Goal: Task Accomplishment & Management: Manage account settings

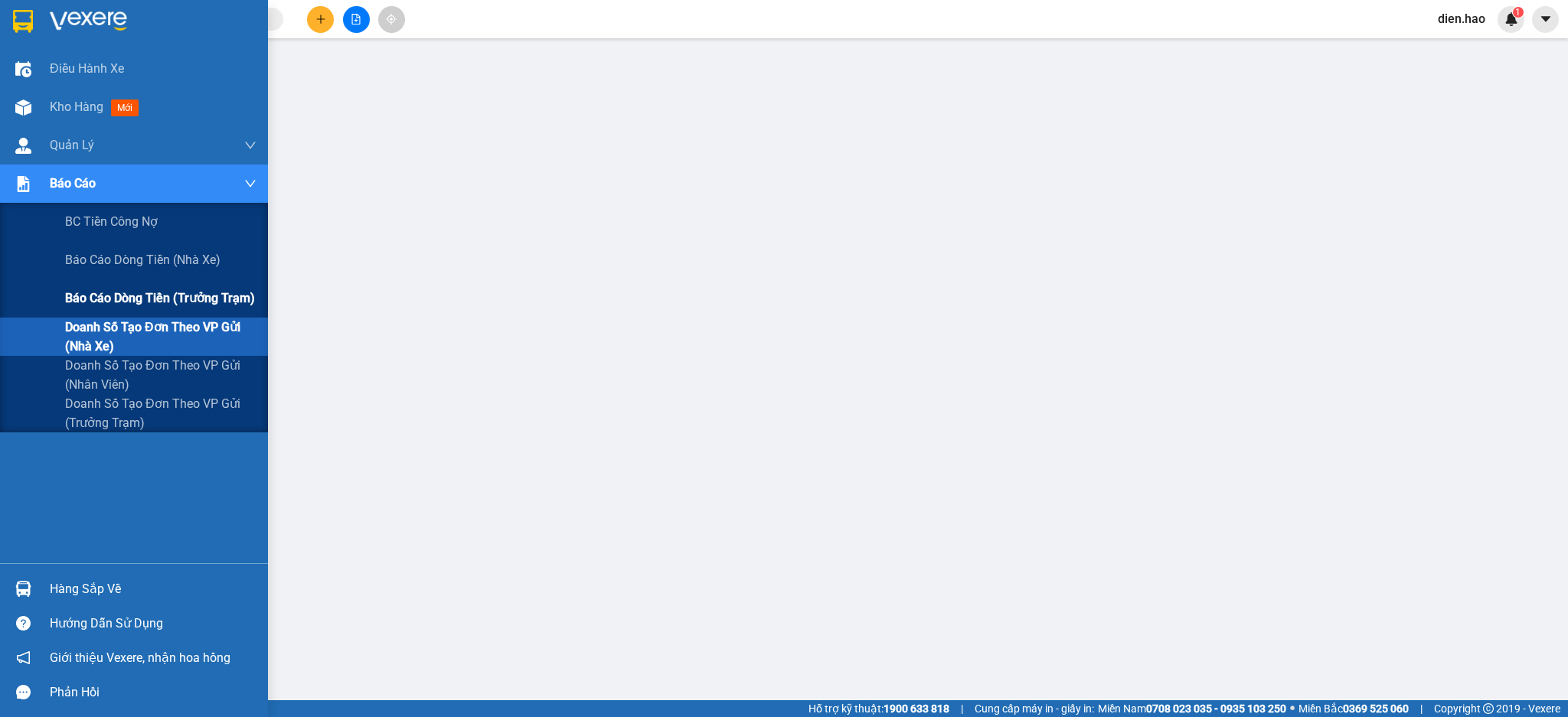
drag, startPoint x: 161, startPoint y: 296, endPoint x: 176, endPoint y: 296, distance: 15.0
click at [162, 296] on span "Báo cáo dòng tiền (trưởng trạm)" at bounding box center [160, 298] width 190 height 19
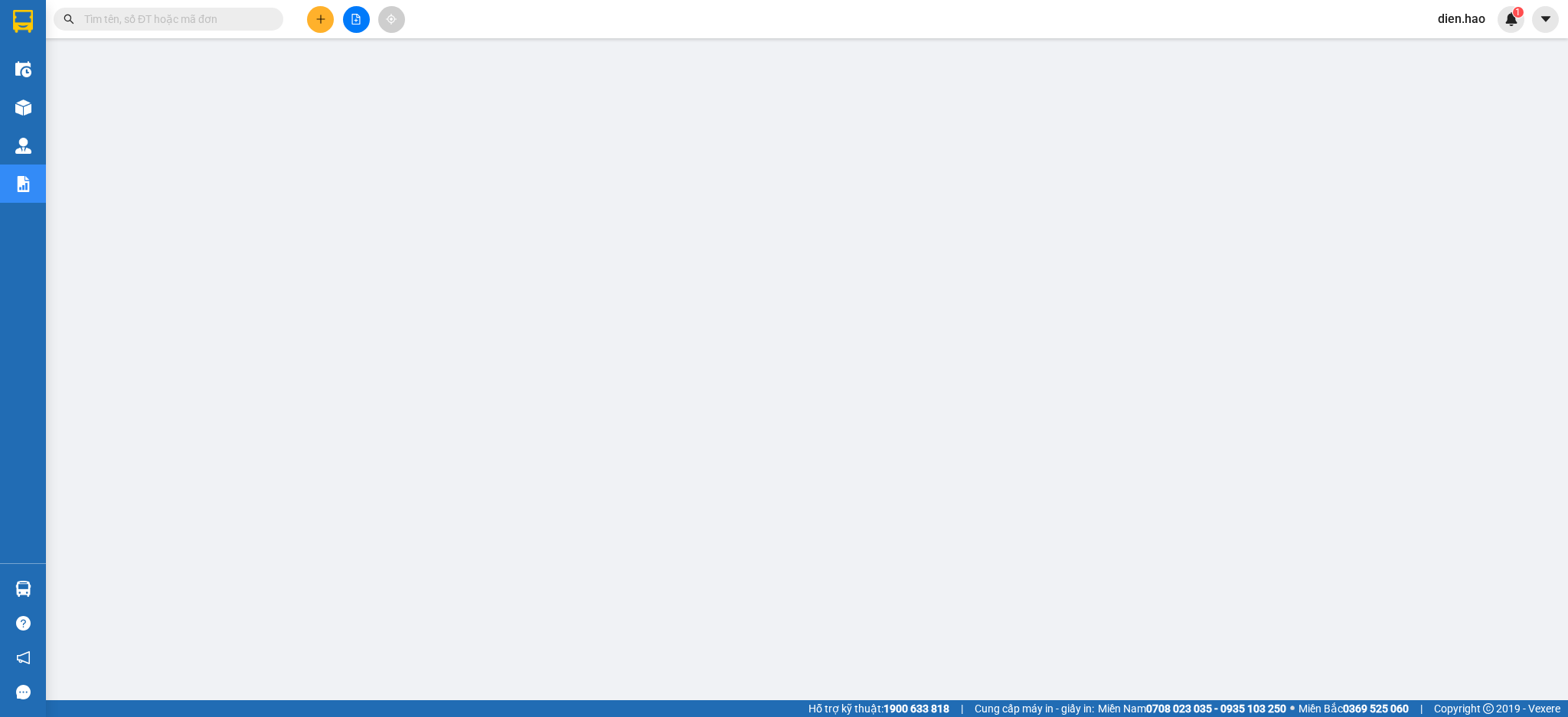
click at [237, 22] on input "text" at bounding box center [174, 18] width 180 height 16
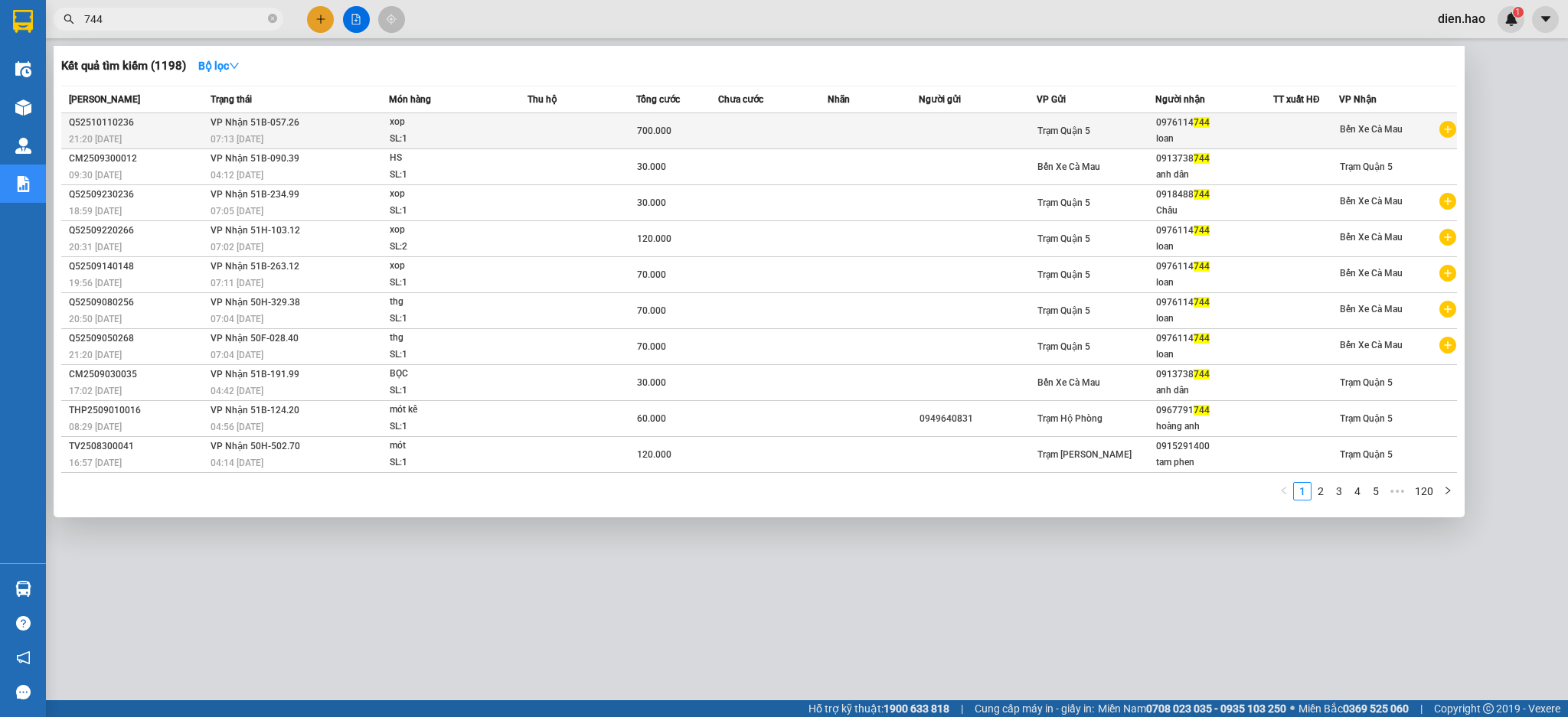
type input "744"
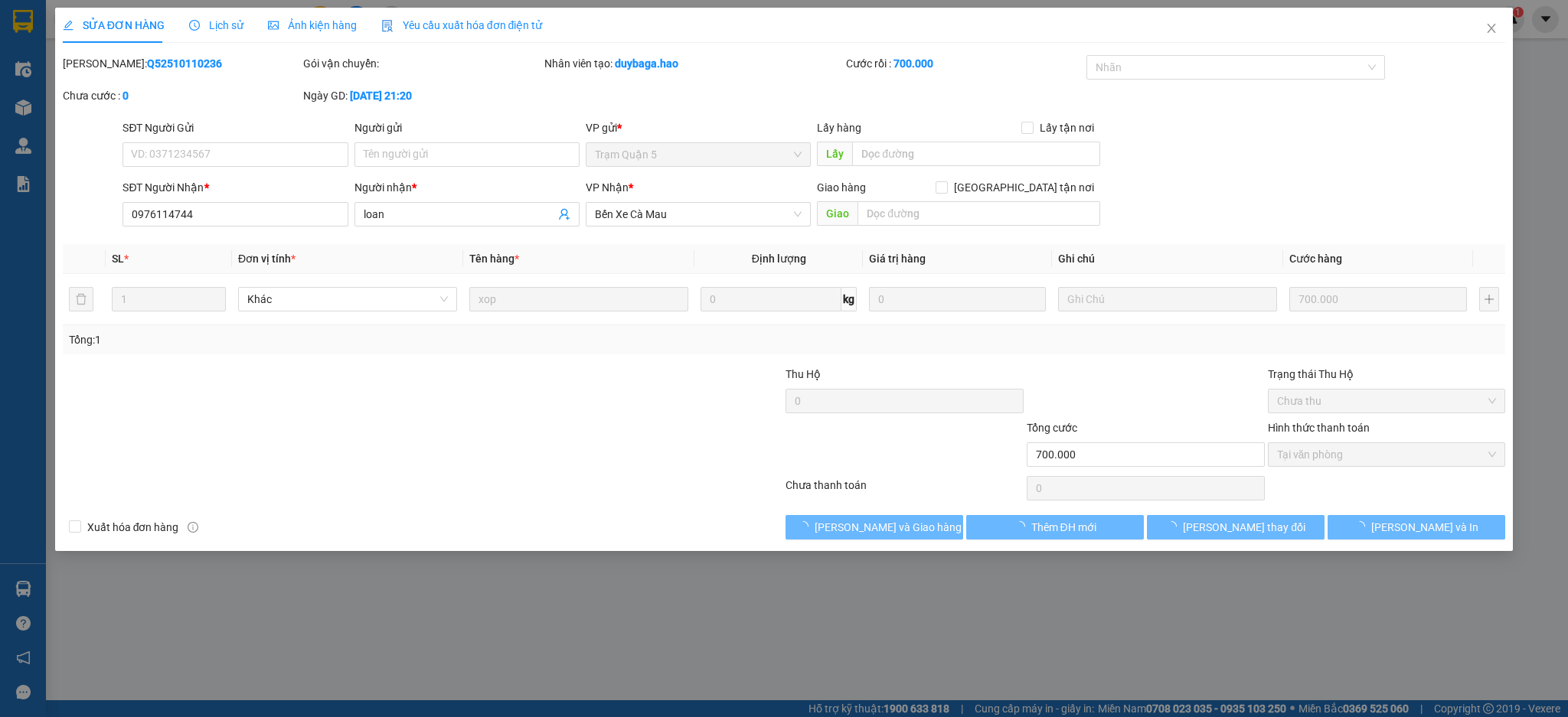
click at [226, 40] on div "Lịch sử" at bounding box center [216, 25] width 54 height 35
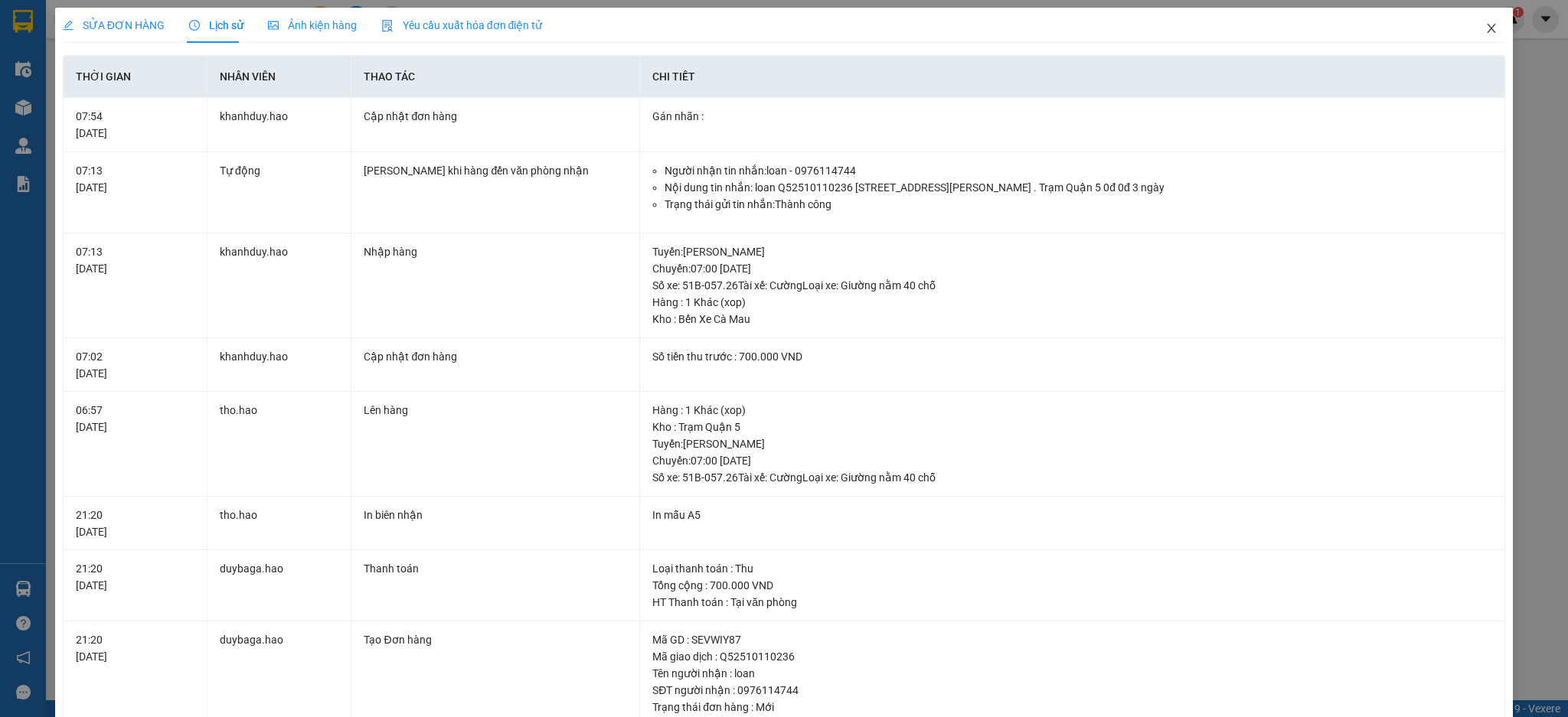
click at [1488, 28] on icon "close" at bounding box center [1491, 27] width 9 height 9
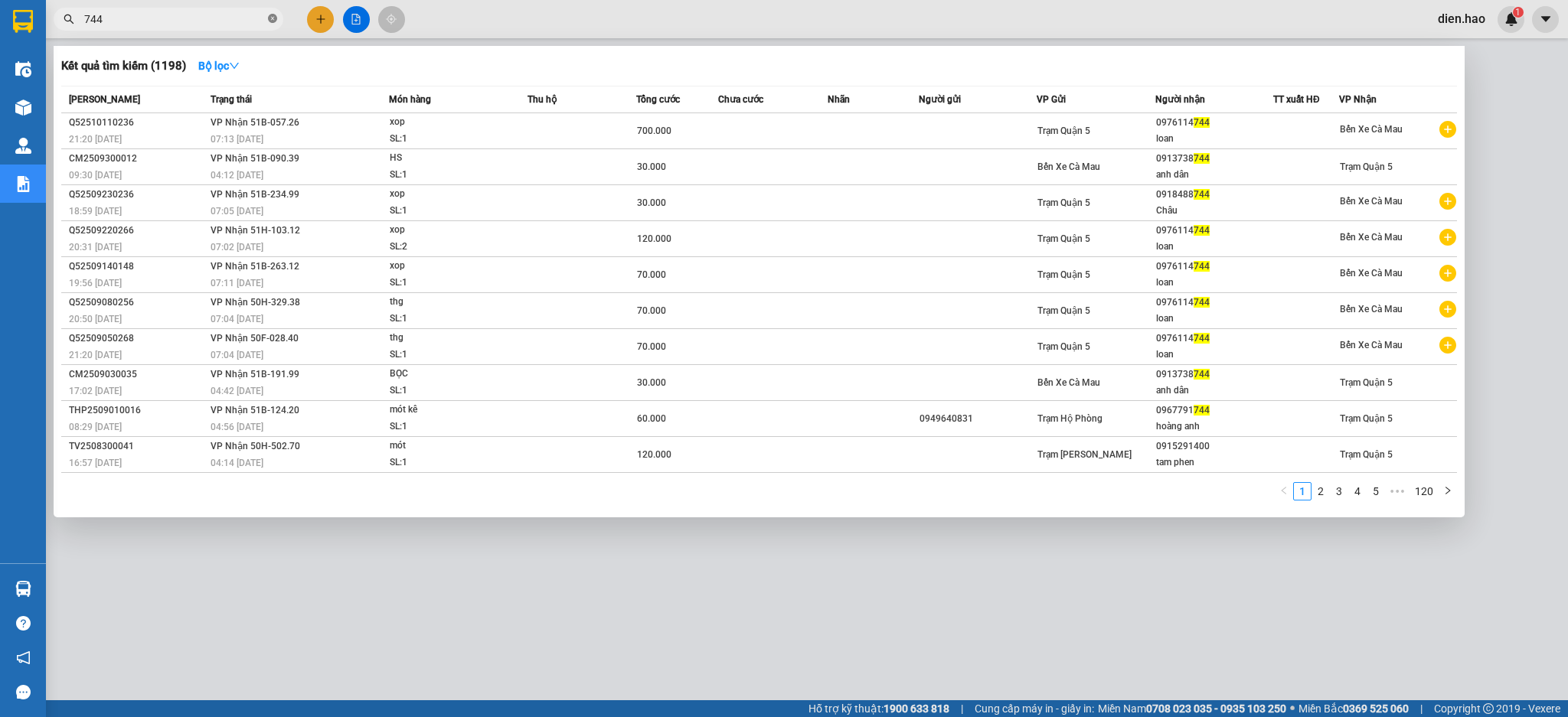
click at [271, 19] on icon "close-circle" at bounding box center [271, 17] width 9 height 9
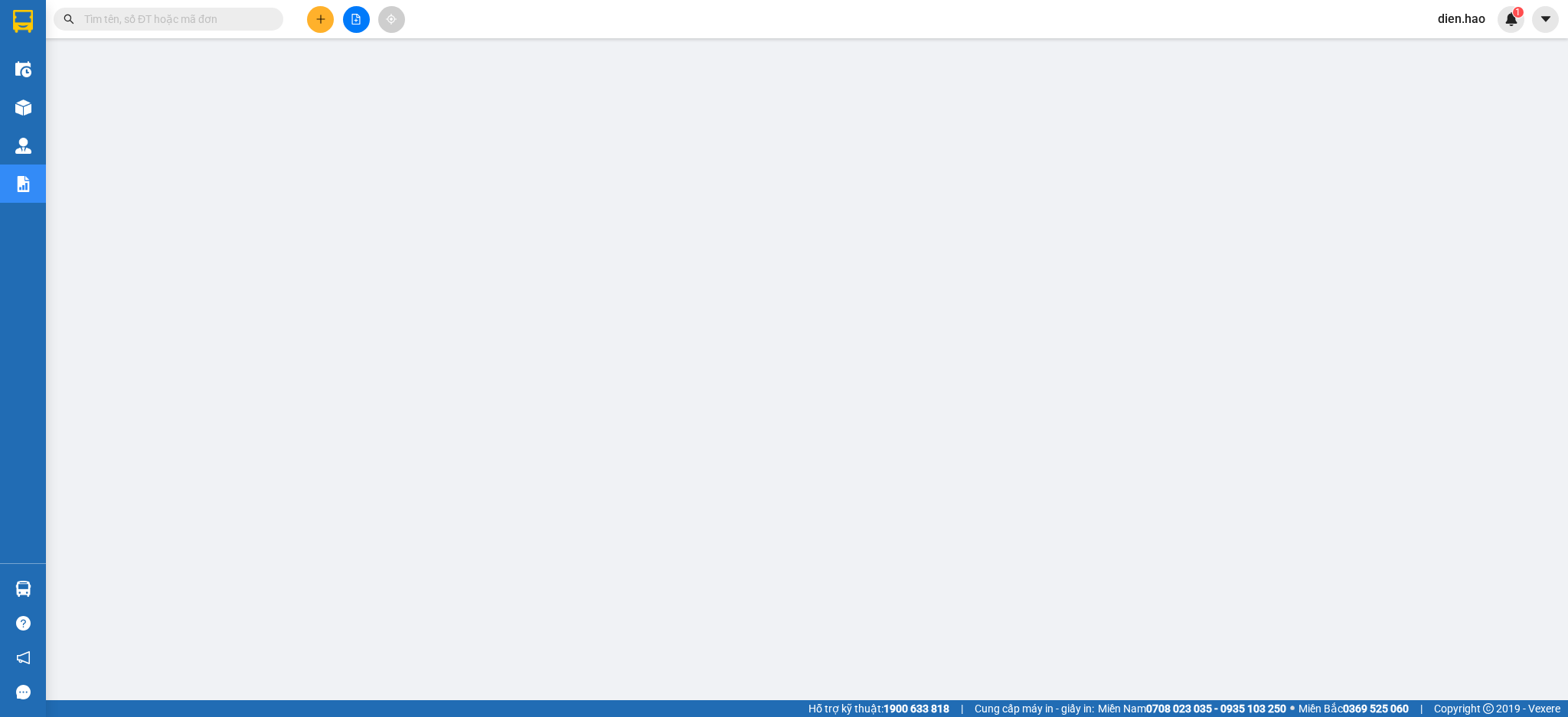
click at [255, 20] on input "text" at bounding box center [174, 18] width 180 height 16
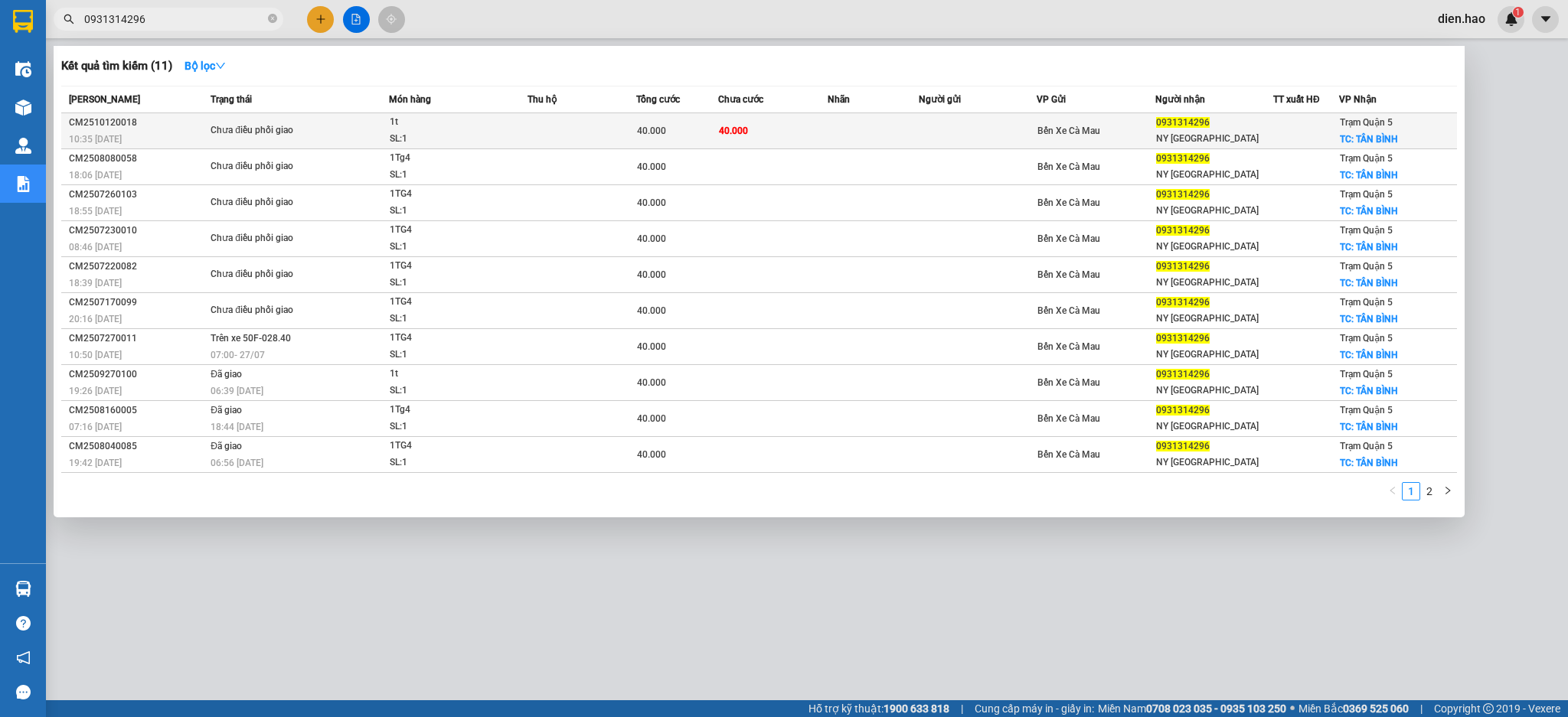
type input "0931314296"
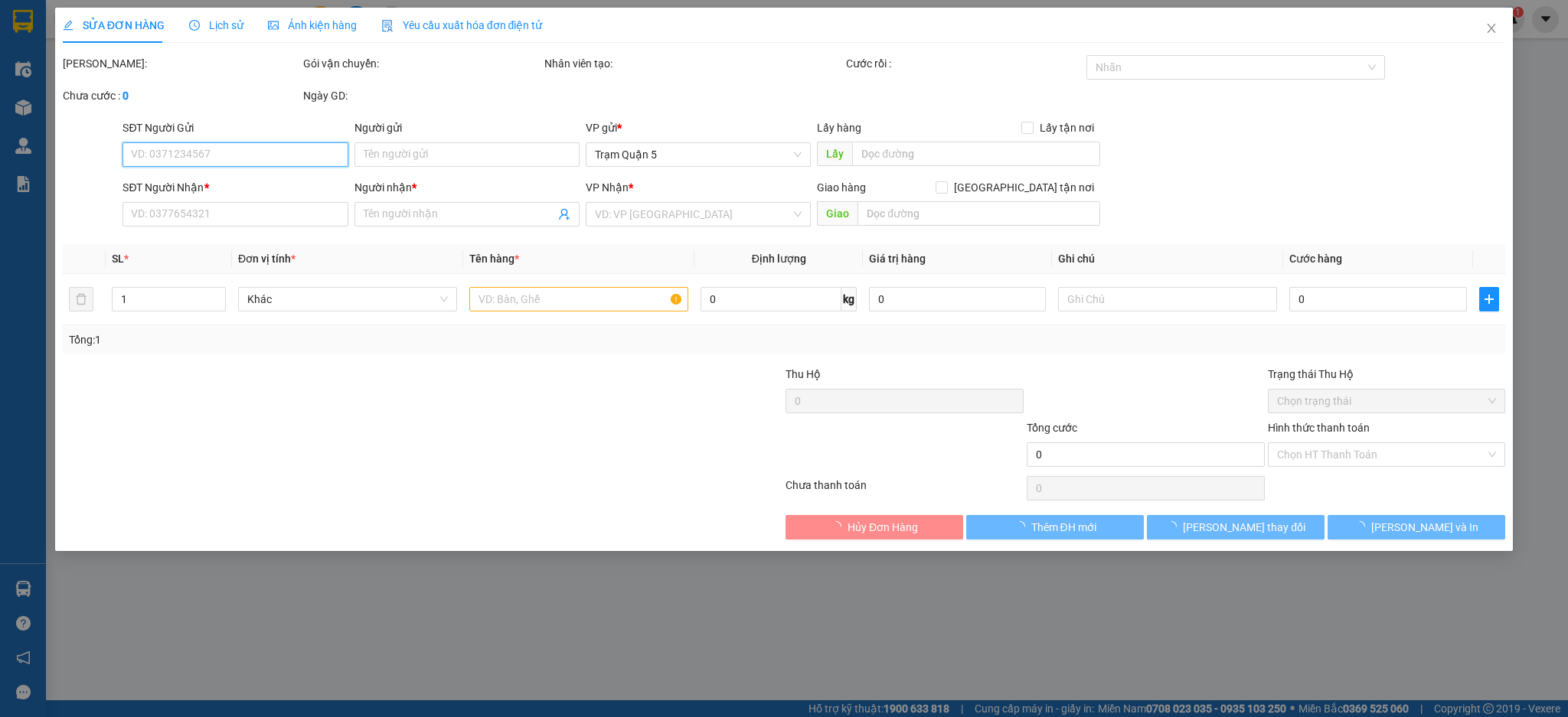
type input "0931314296"
type input "NY [GEOGRAPHIC_DATA]"
checkbox input "true"
type input "TÂN BÌNH"
type input "40.000"
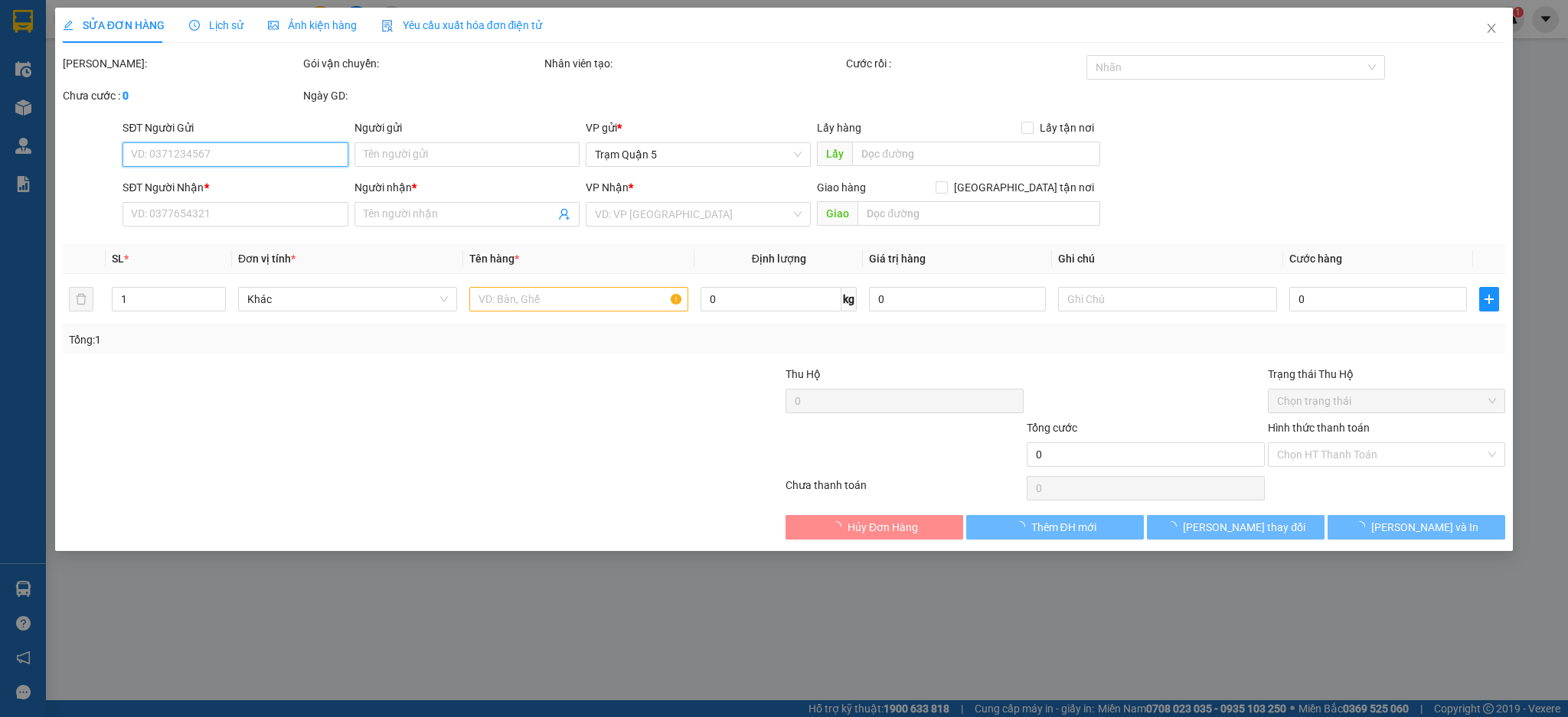
type input "40.000"
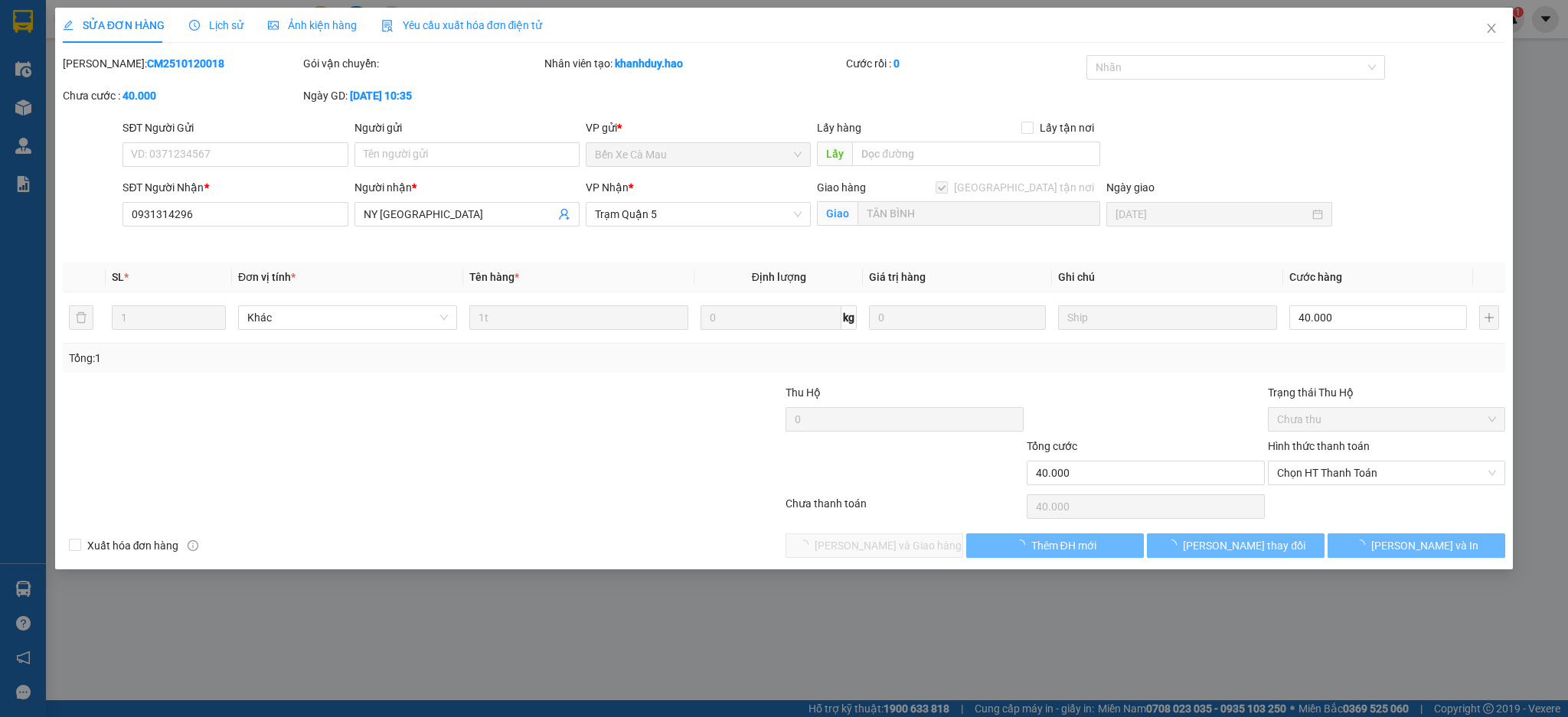
click at [337, 22] on span "Ảnh kiện hàng" at bounding box center [312, 25] width 89 height 13
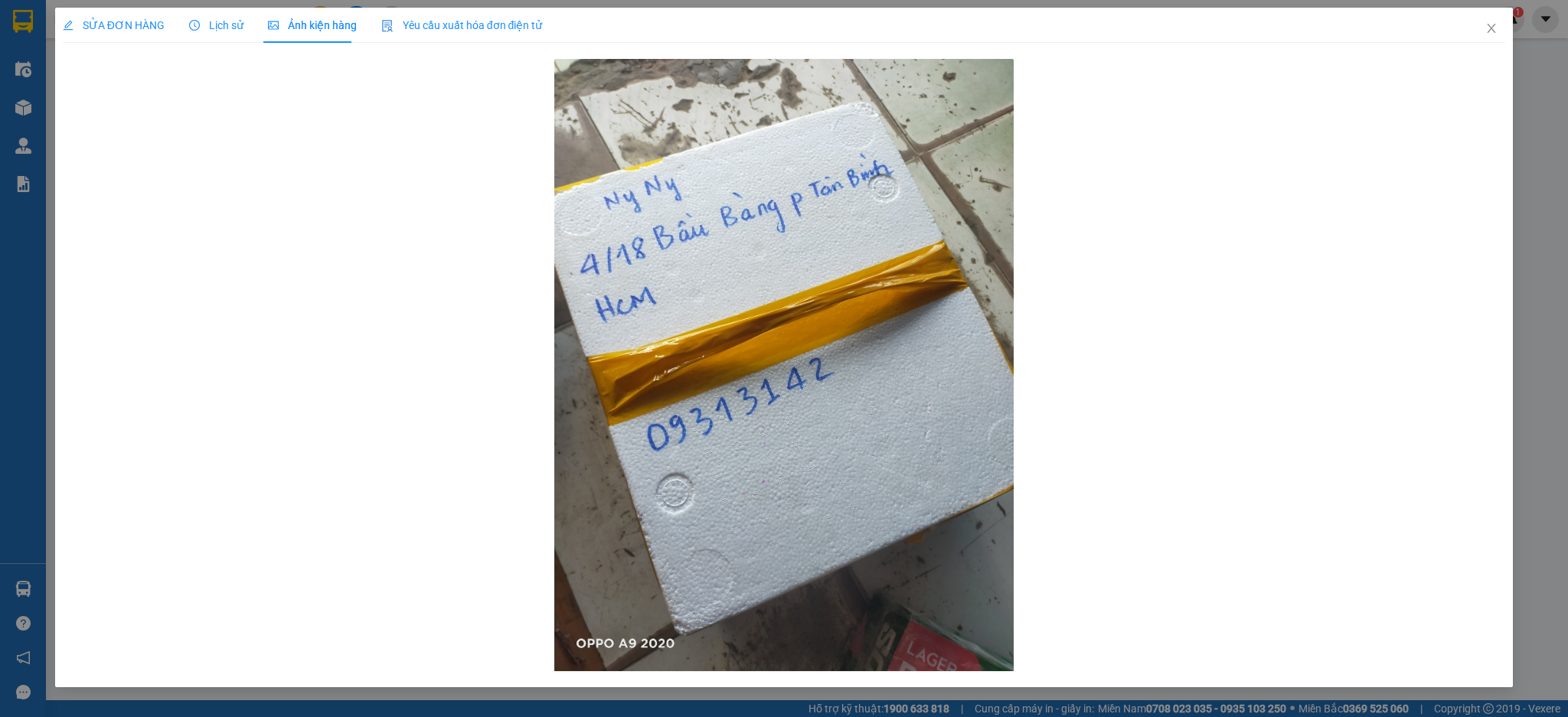
click at [205, 31] on span "Lịch sử" at bounding box center [216, 25] width 54 height 13
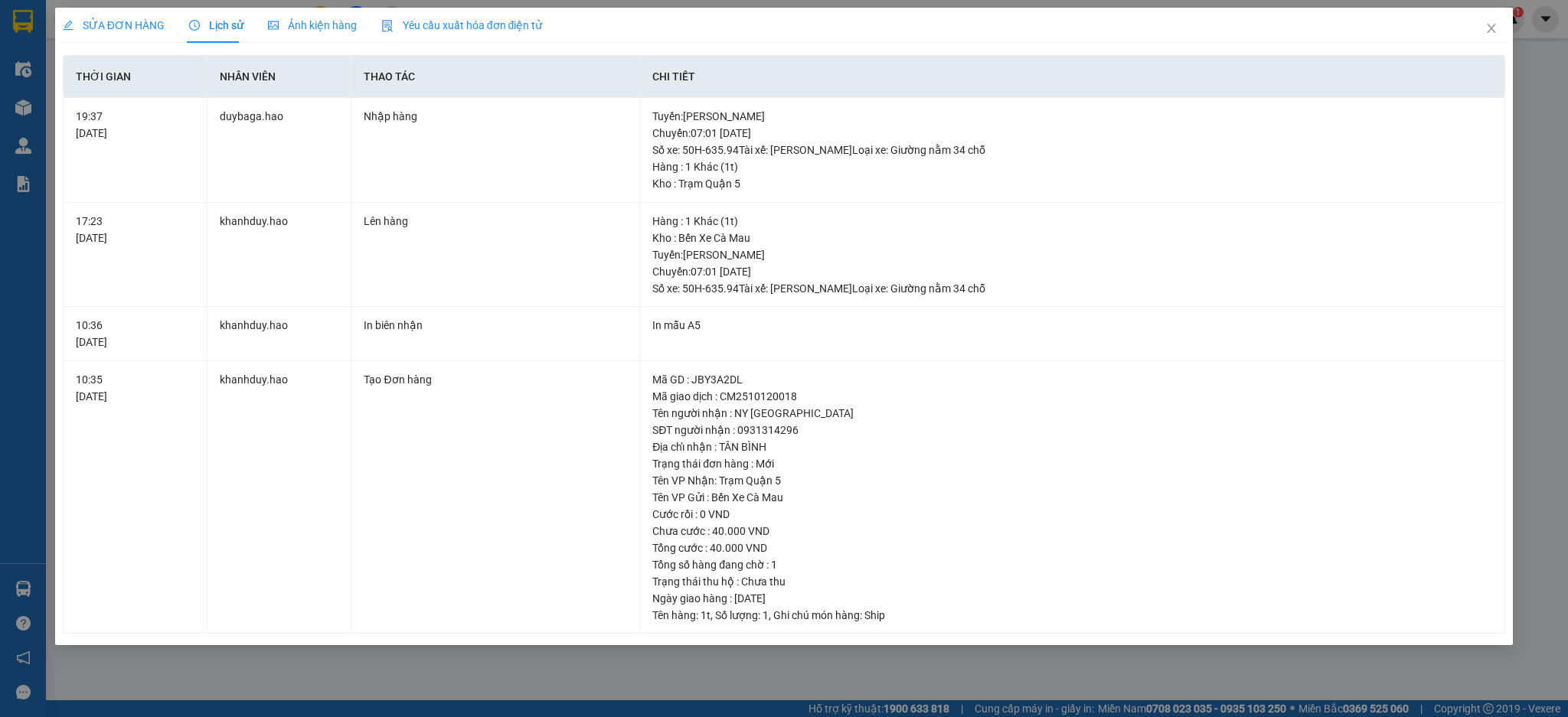
click at [141, 16] on div "SỬA ĐƠN HÀNG" at bounding box center [113, 24] width 102 height 16
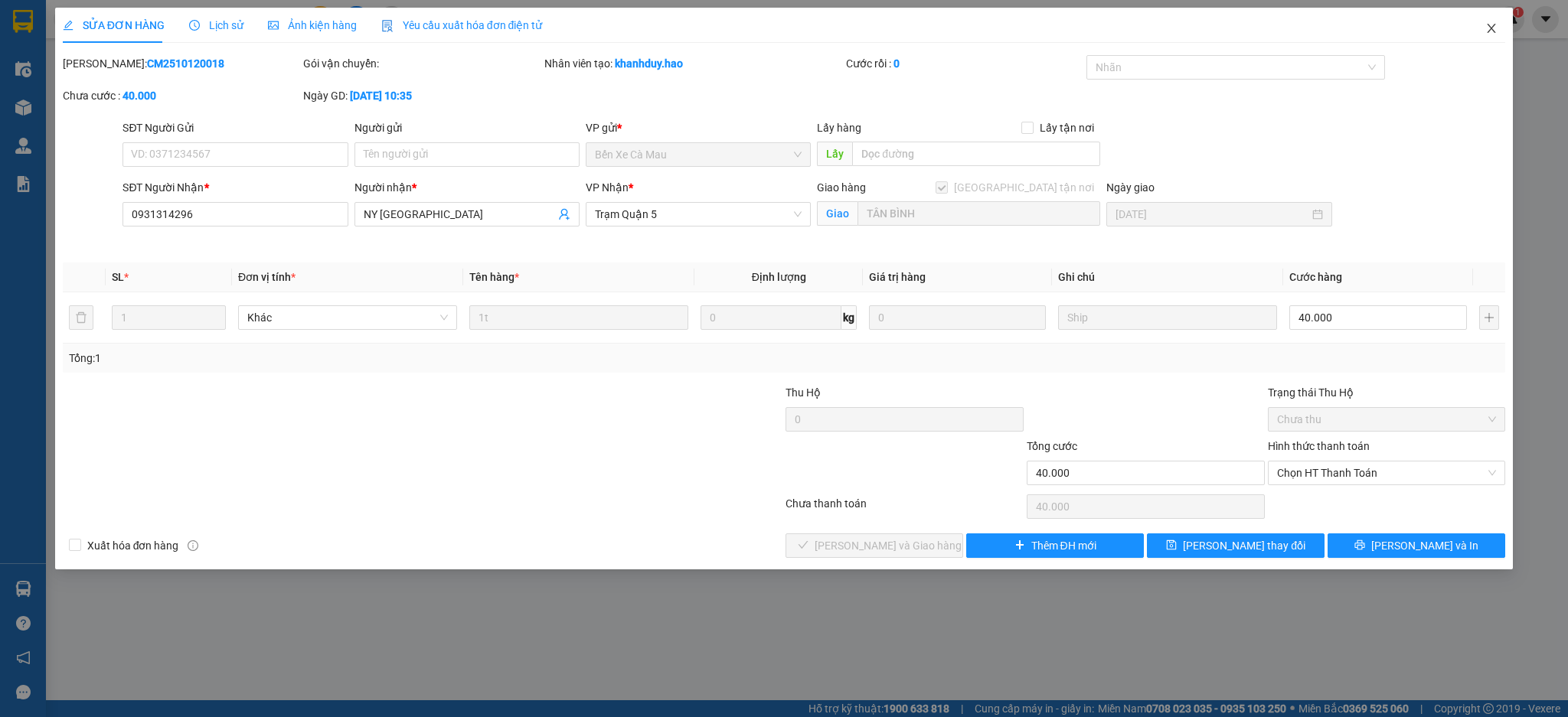
click at [1487, 23] on icon "close" at bounding box center [1490, 28] width 13 height 13
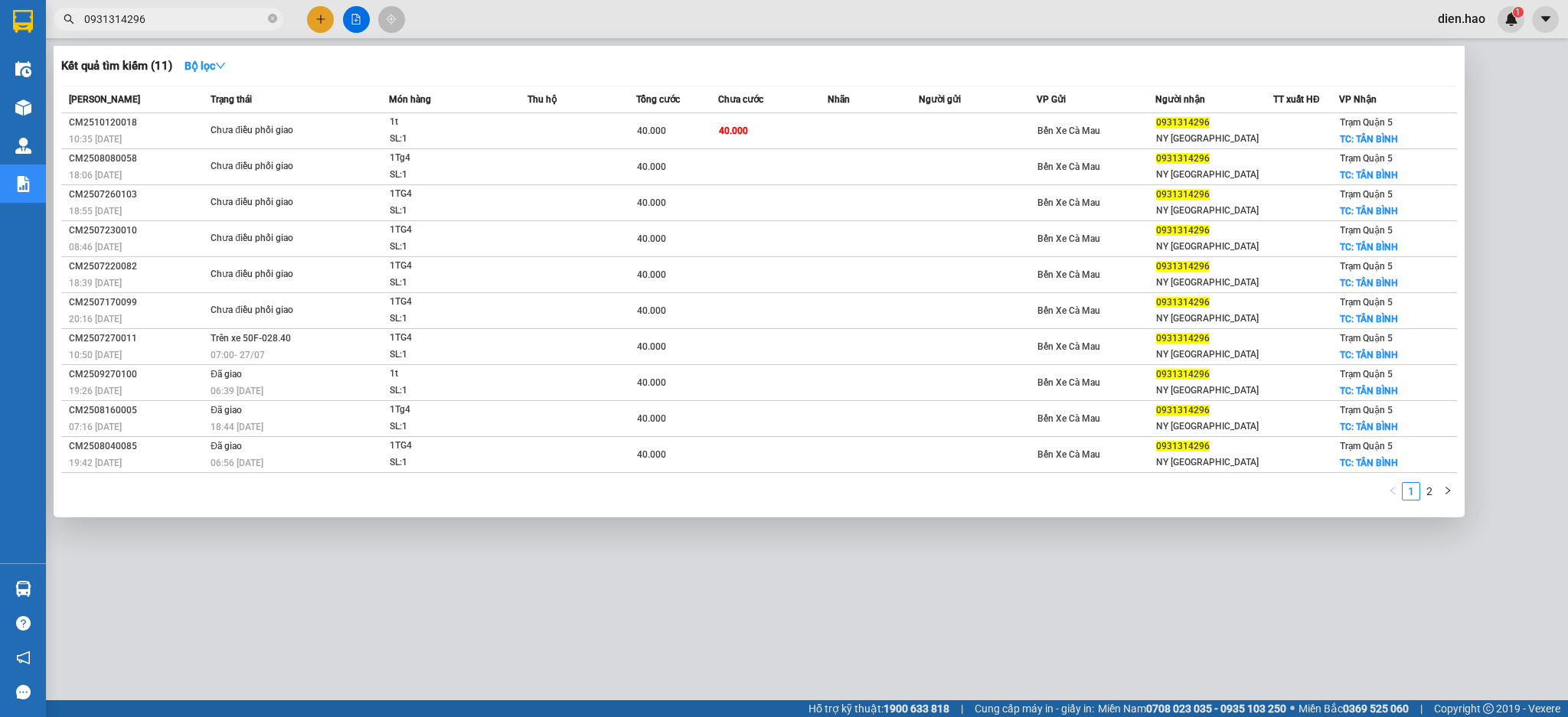
click at [227, 16] on input "0931314296" at bounding box center [174, 18] width 180 height 16
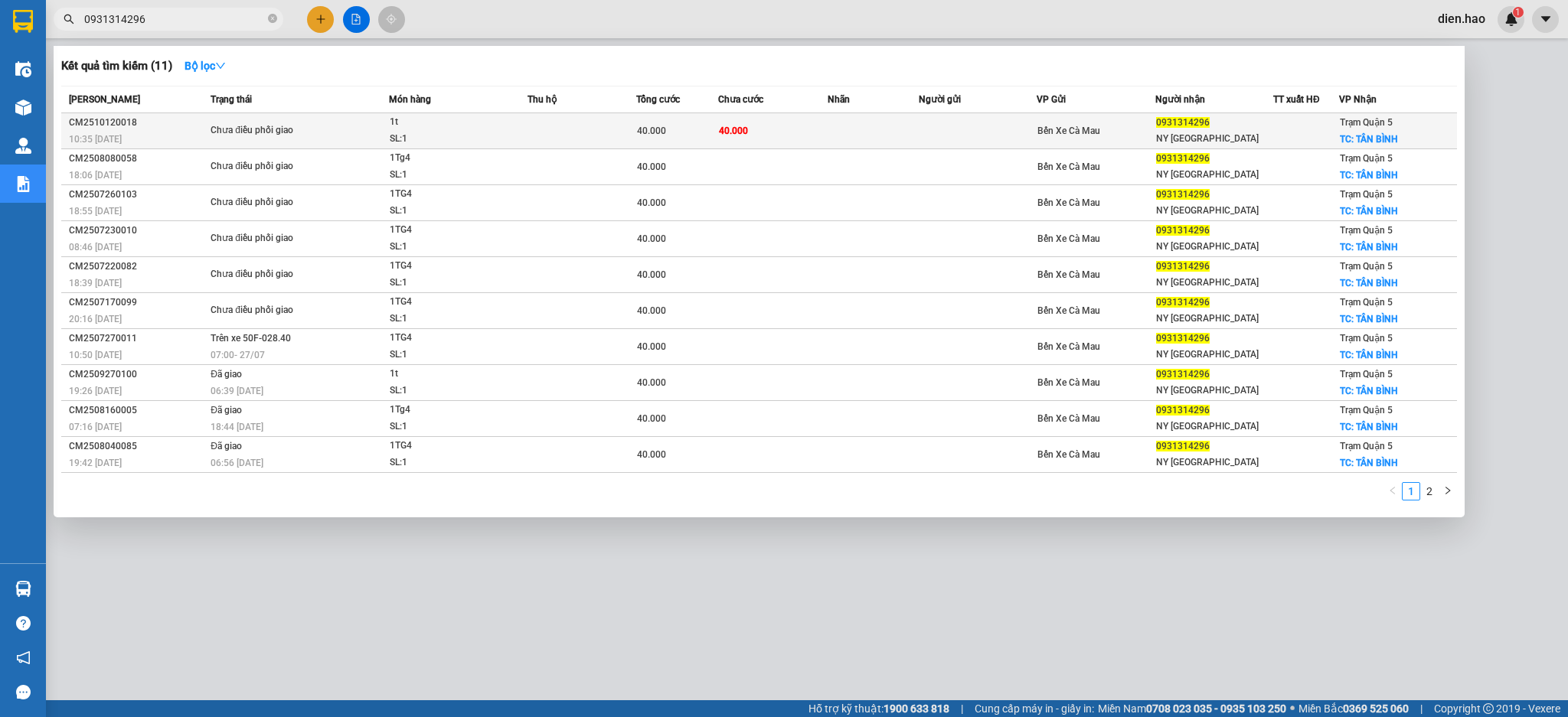
click at [921, 130] on td at bounding box center [978, 131] width 118 height 36
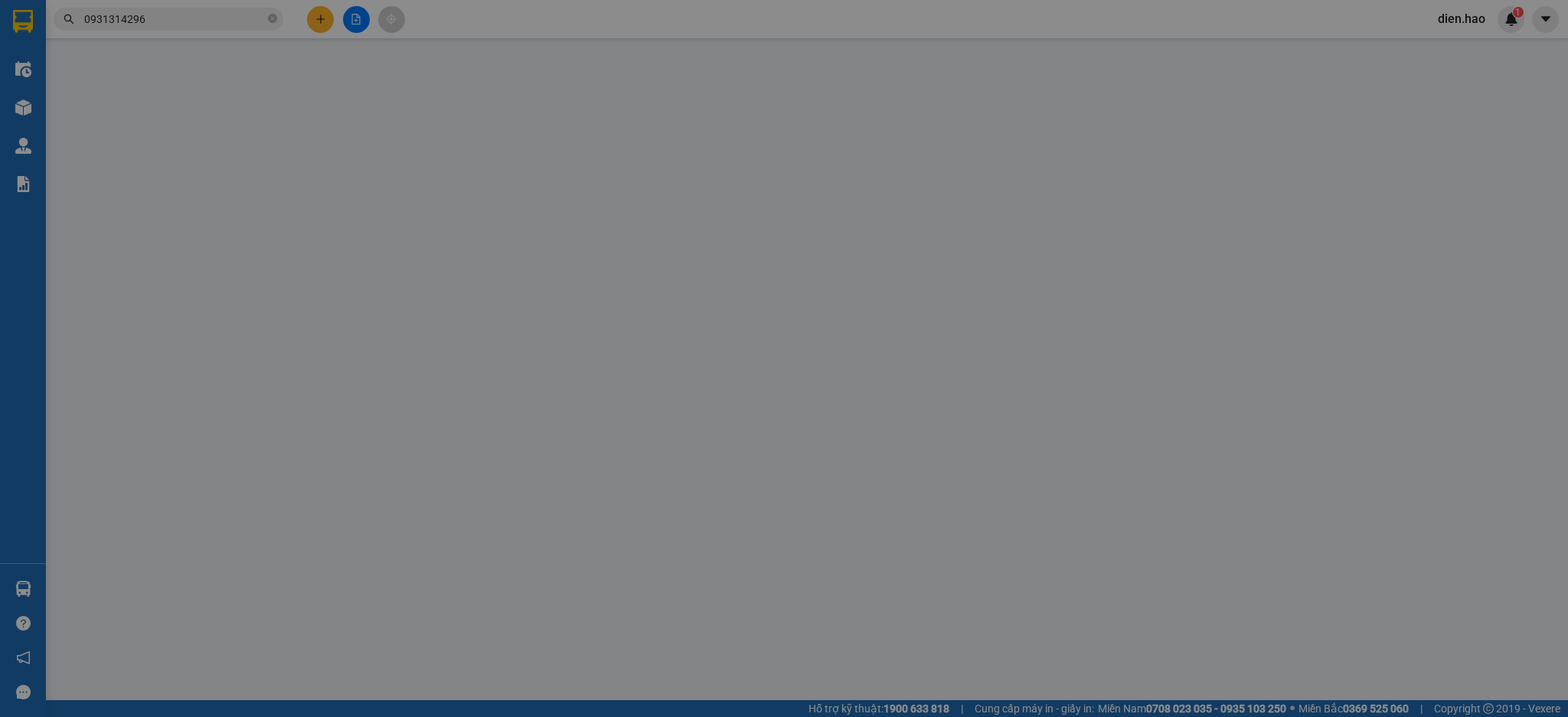
type input "0931314296"
type input "NY [GEOGRAPHIC_DATA]"
checkbox input "true"
type input "TÂN BÌNH"
type input "40.000"
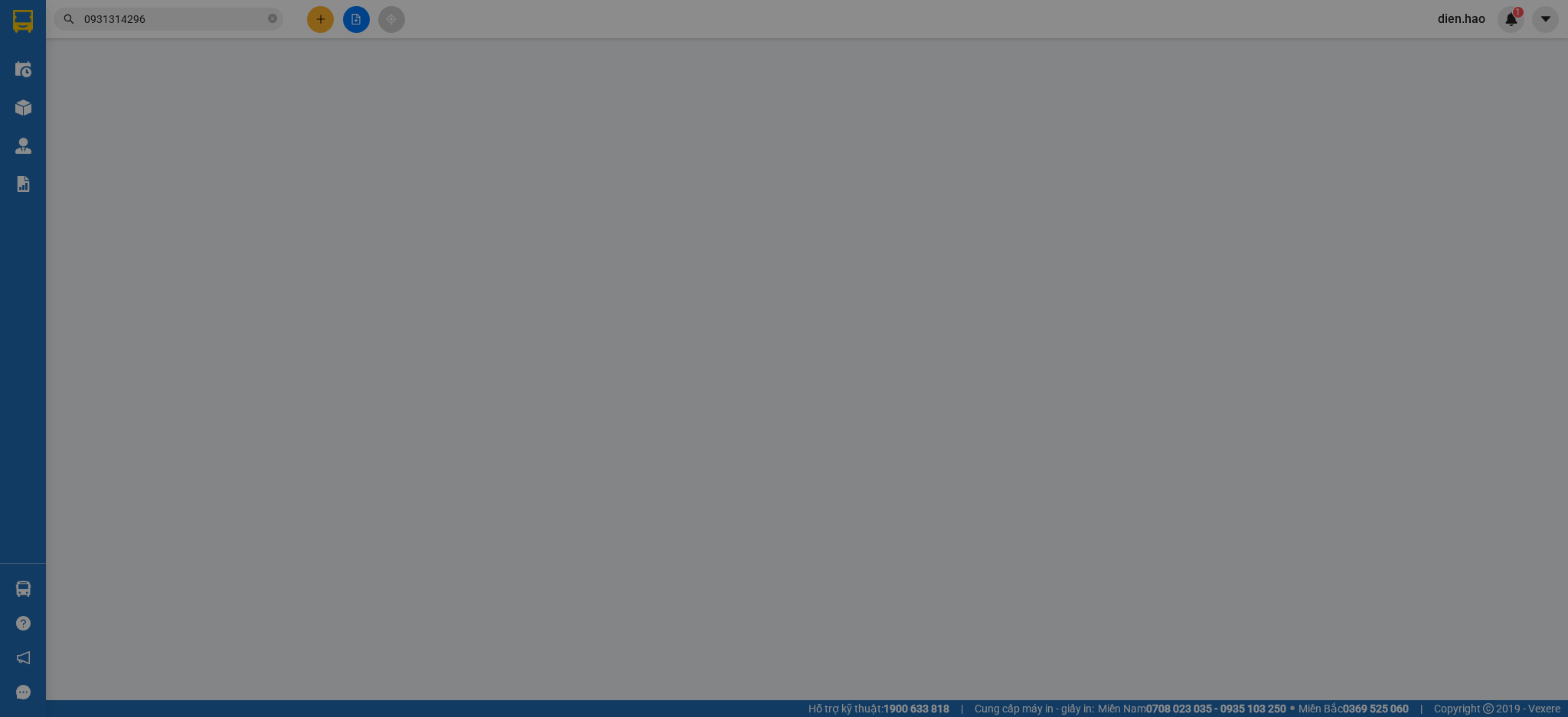
type input "40.000"
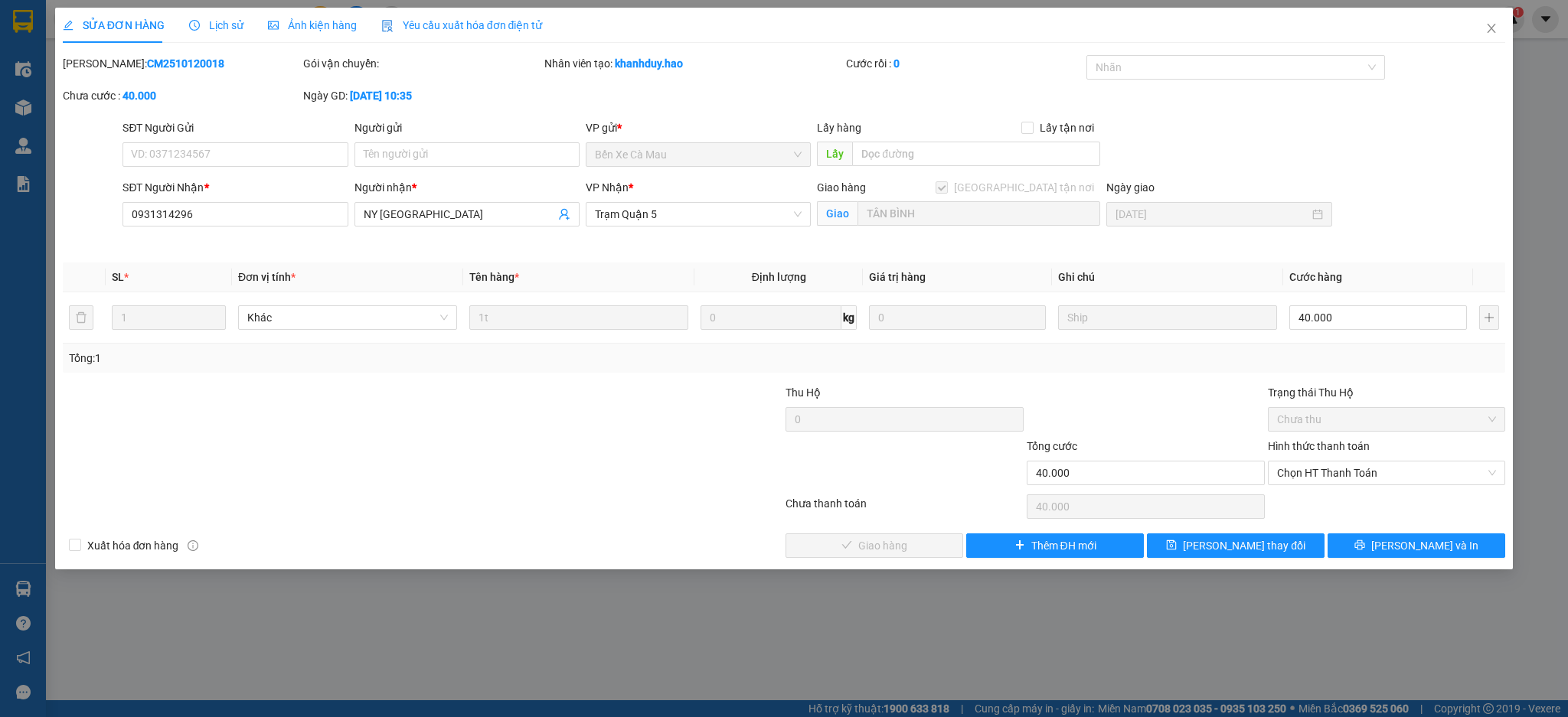
click at [300, 36] on div "Ảnh kiện hàng" at bounding box center [312, 25] width 89 height 35
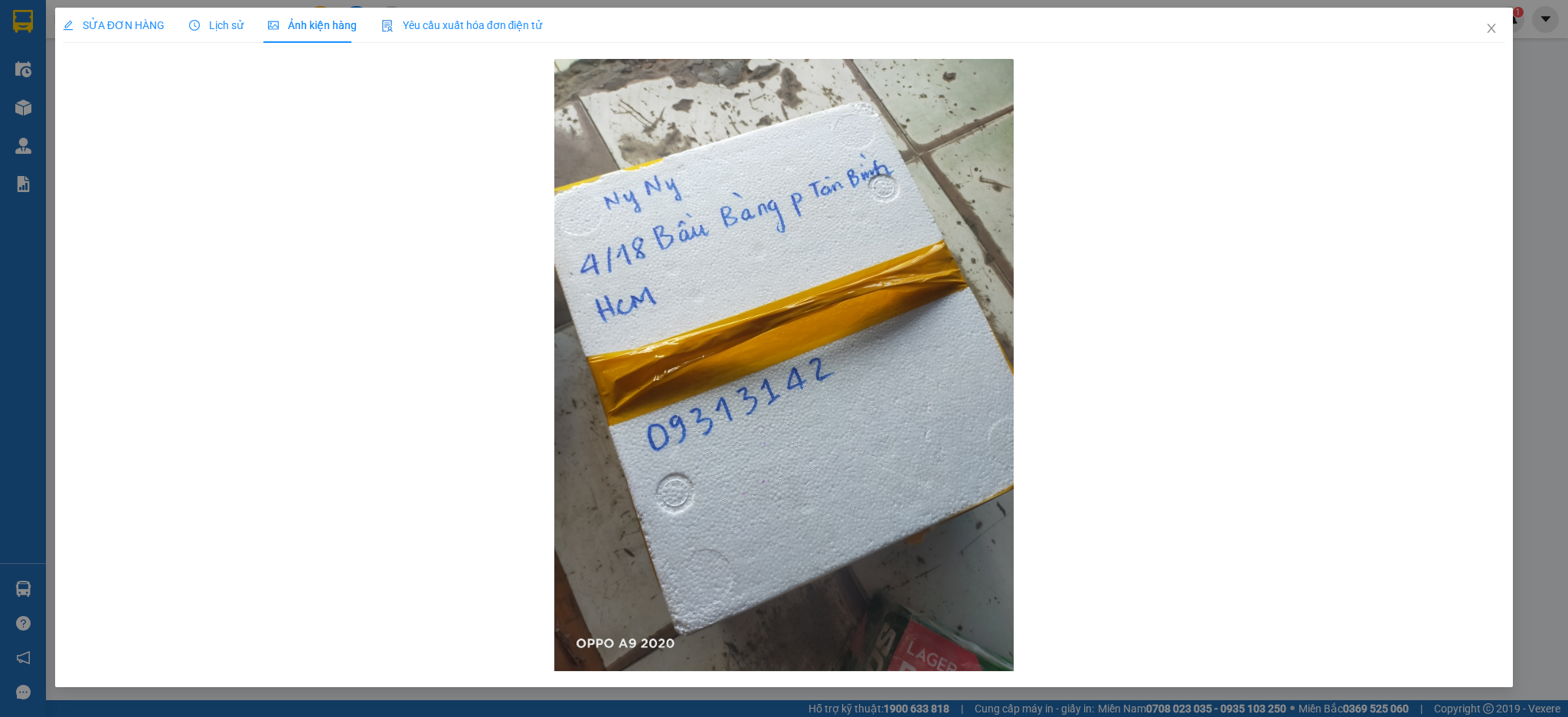
click at [1490, 52] on div "SỬA ĐƠN HÀNG Lịch sử Ảnh kiện hàng Yêu cầu xuất hóa đơn điện tử Total Paid Fee …" at bounding box center [784, 342] width 1443 height 669
click at [1486, 36] on span "Close" at bounding box center [1490, 29] width 43 height 43
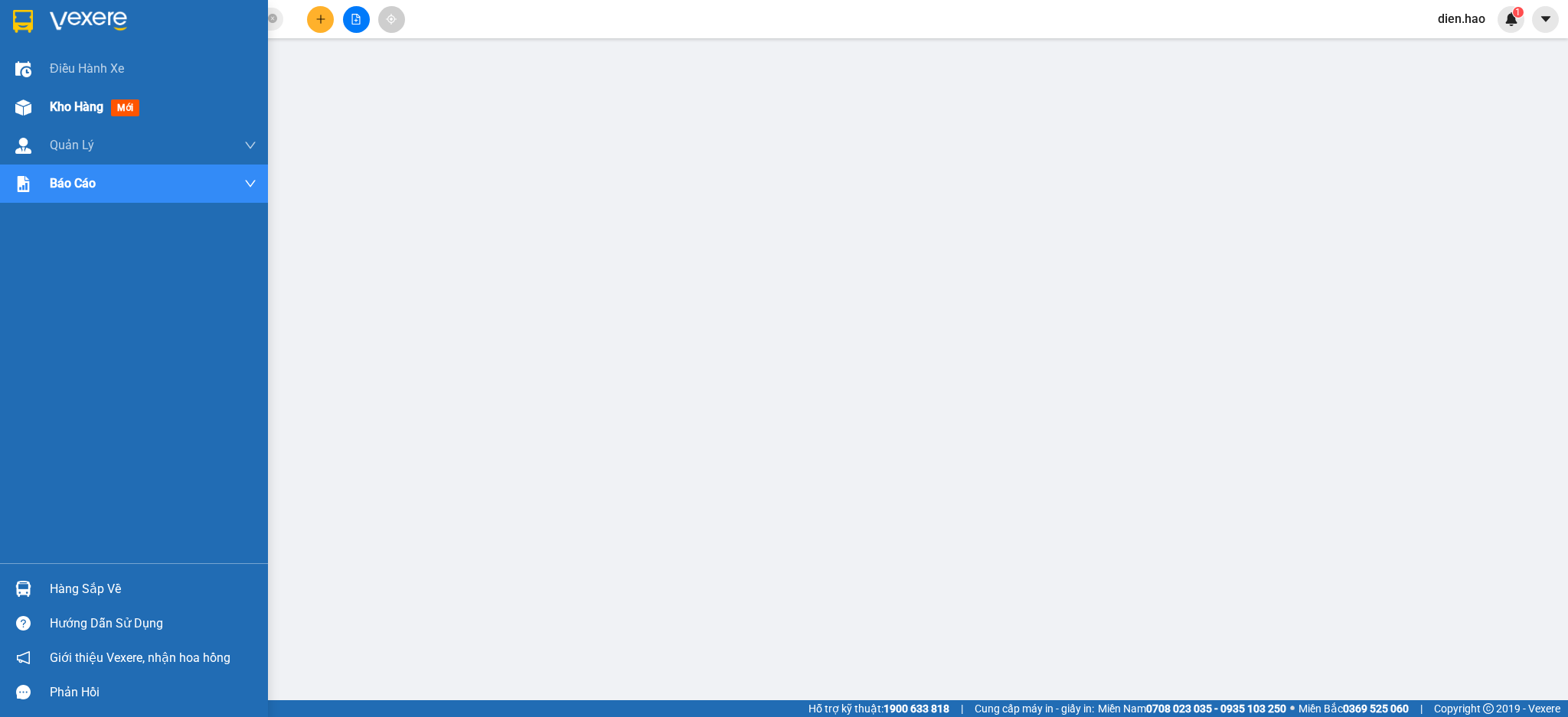
click at [58, 104] on span "Kho hàng" at bounding box center [76, 107] width 53 height 15
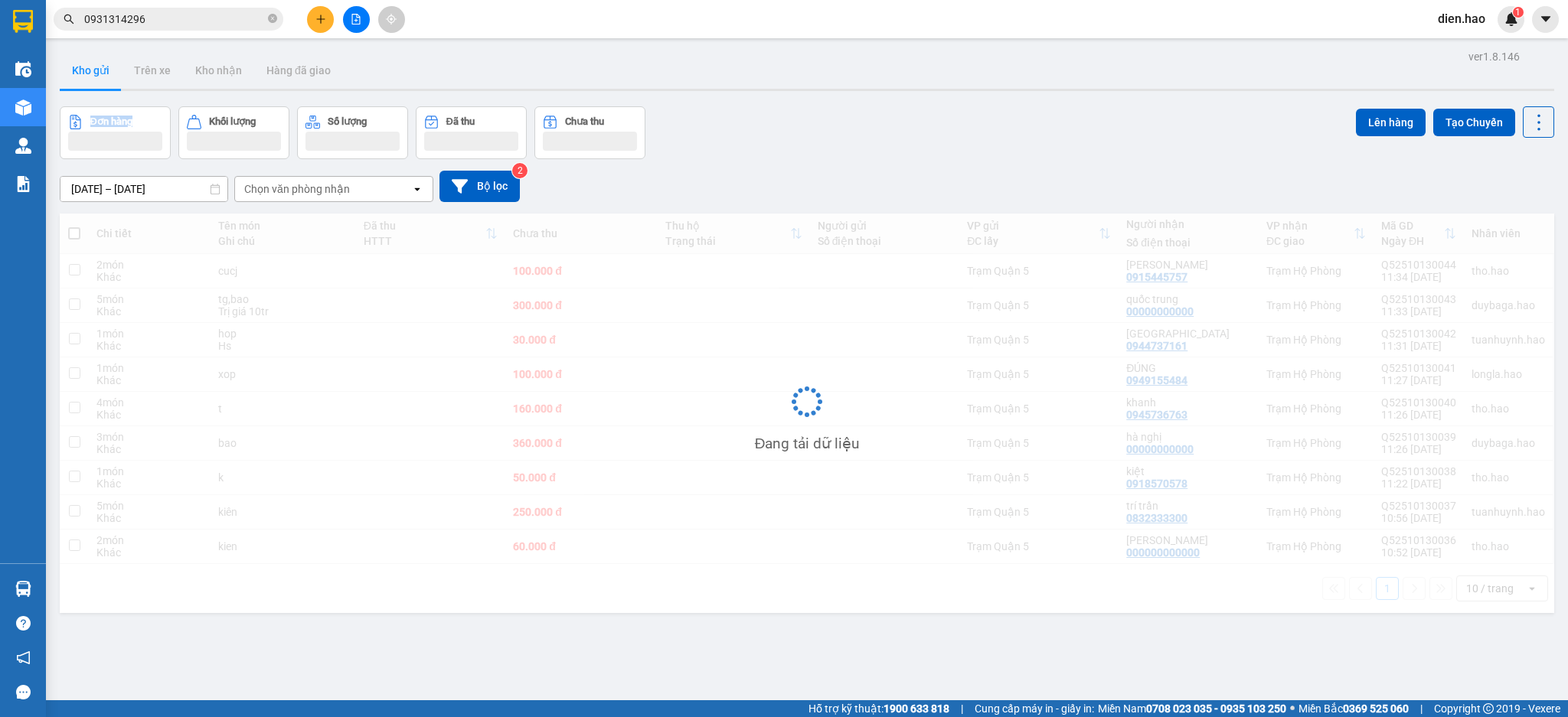
click at [58, 104] on div "ver 1.8.146 Kho gửi Trên xe Kho nhận Hàng đã giao Đơn hàng Khối lượng Số lượng …" at bounding box center [806, 404] width 1506 height 717
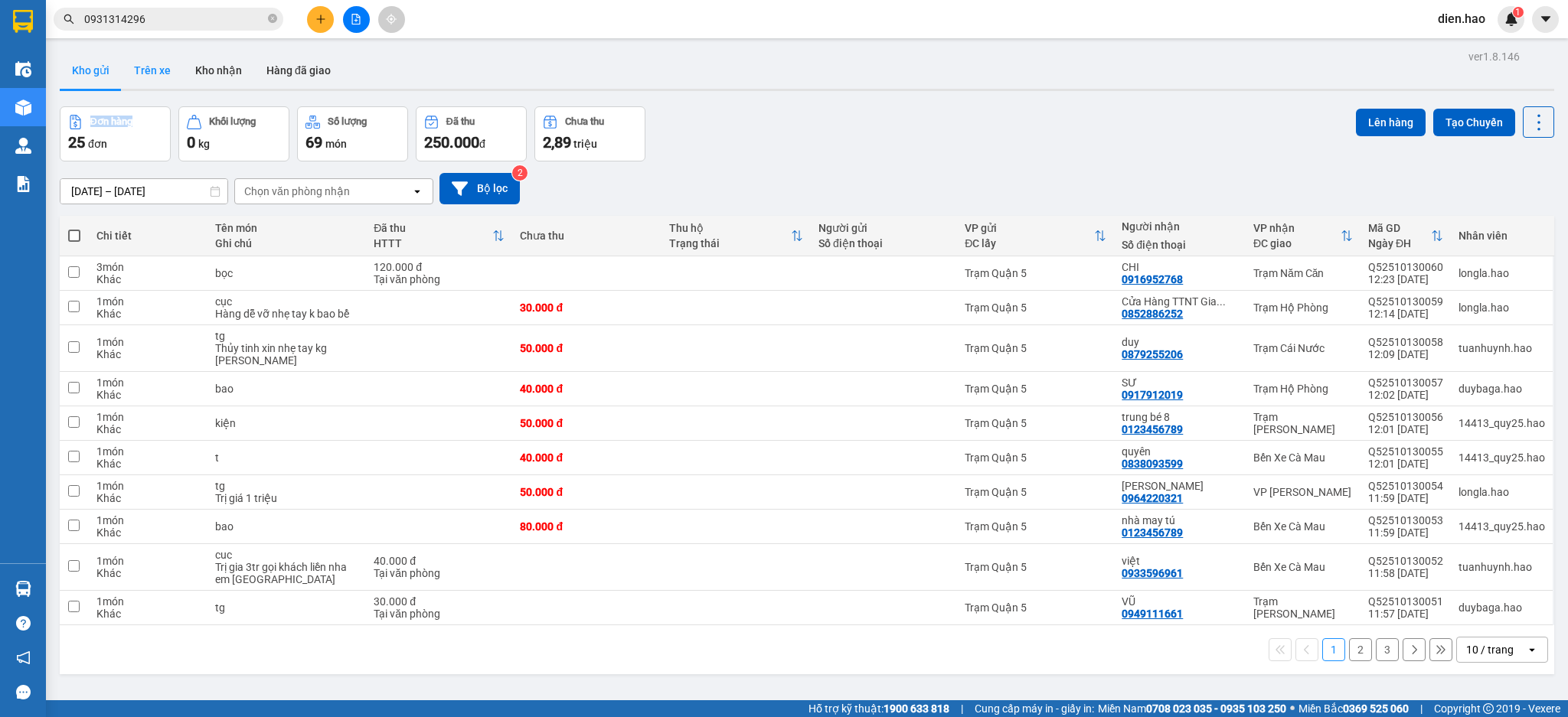
click at [157, 71] on button "Trên xe" at bounding box center [152, 71] width 61 height 37
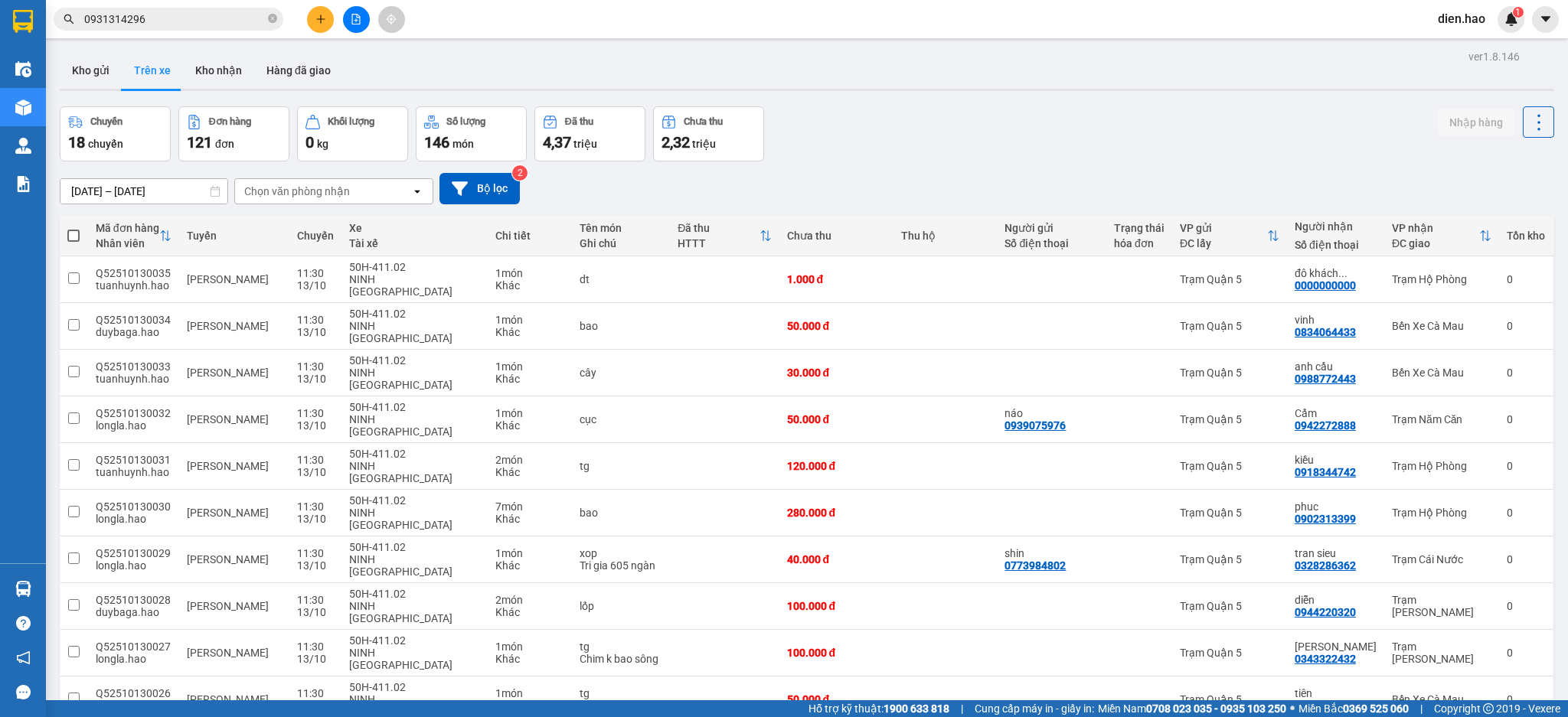
click at [304, 187] on div "Chọn văn phòng nhận" at bounding box center [297, 192] width 106 height 16
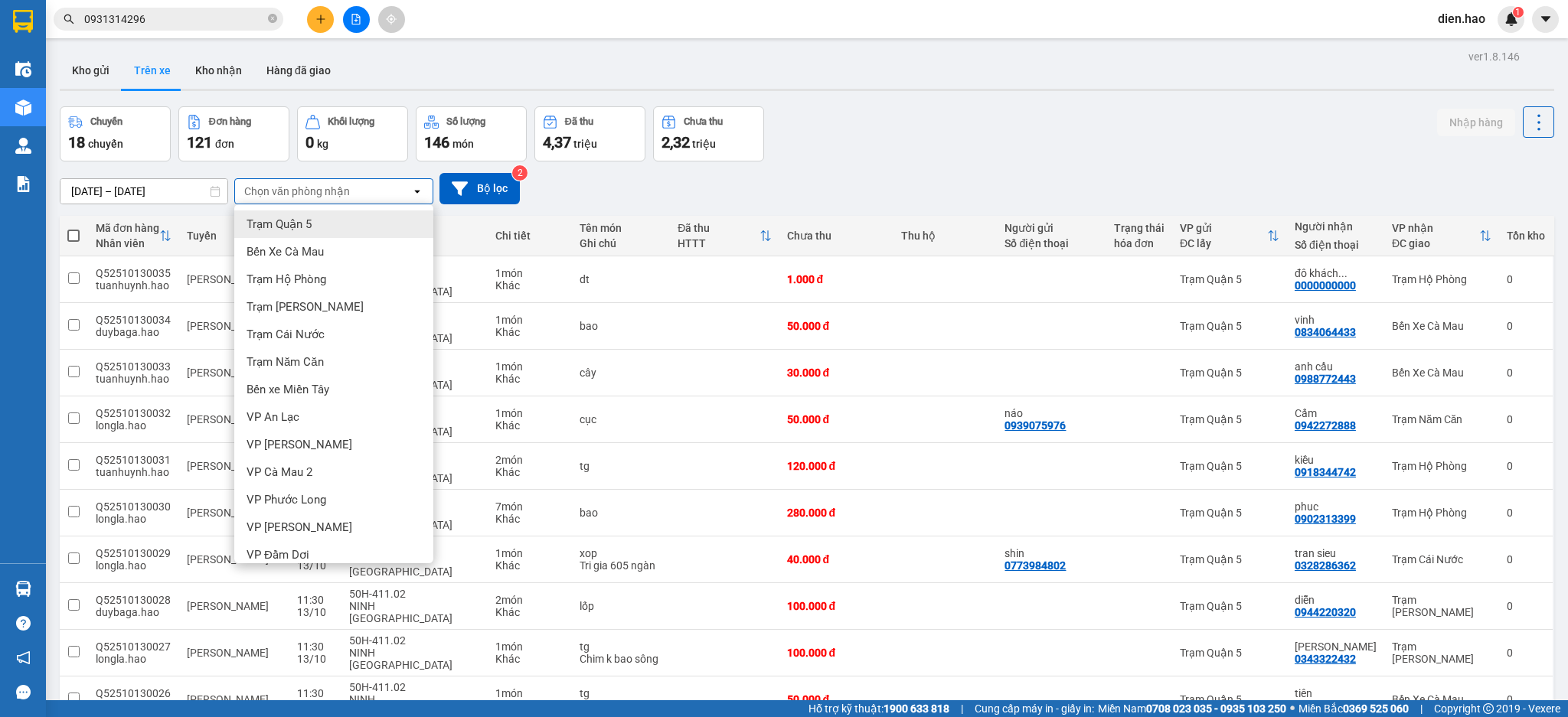
click at [312, 222] on div "Trạm Quận 5" at bounding box center [333, 224] width 199 height 27
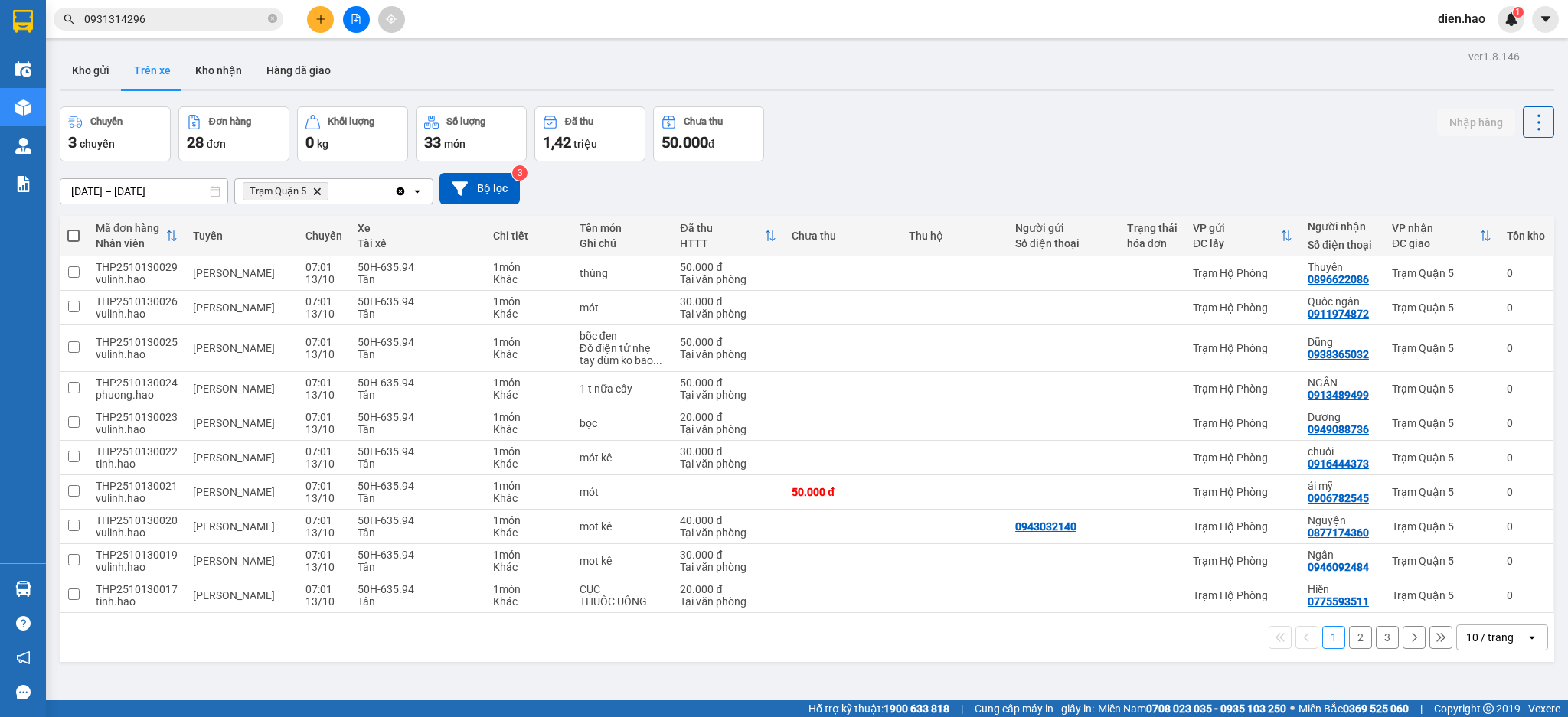
click at [1482, 642] on div "10 / trang" at bounding box center [1490, 638] width 47 height 16
click at [1466, 602] on span "100 / trang" at bounding box center [1479, 606] width 55 height 16
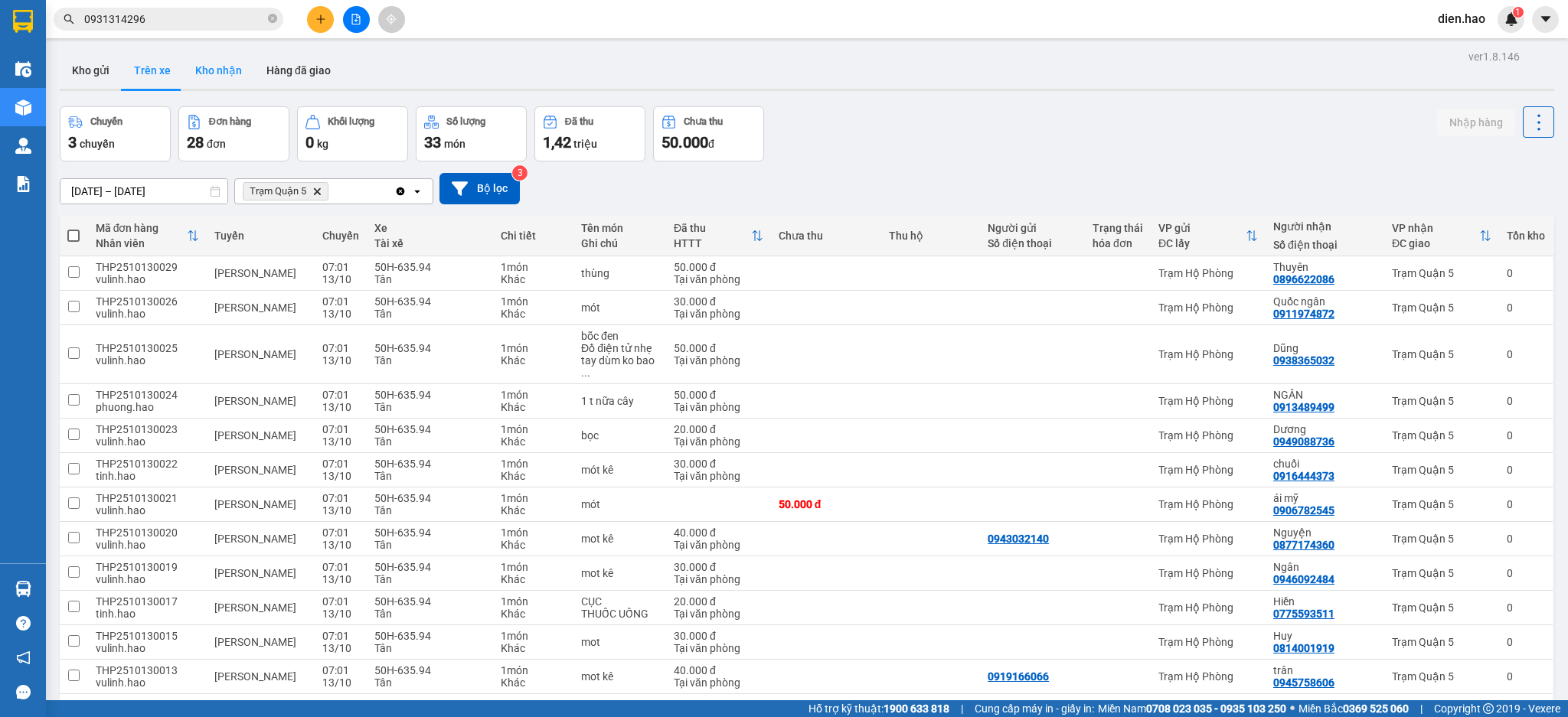
click at [237, 80] on button "Kho nhận" at bounding box center [218, 71] width 71 height 37
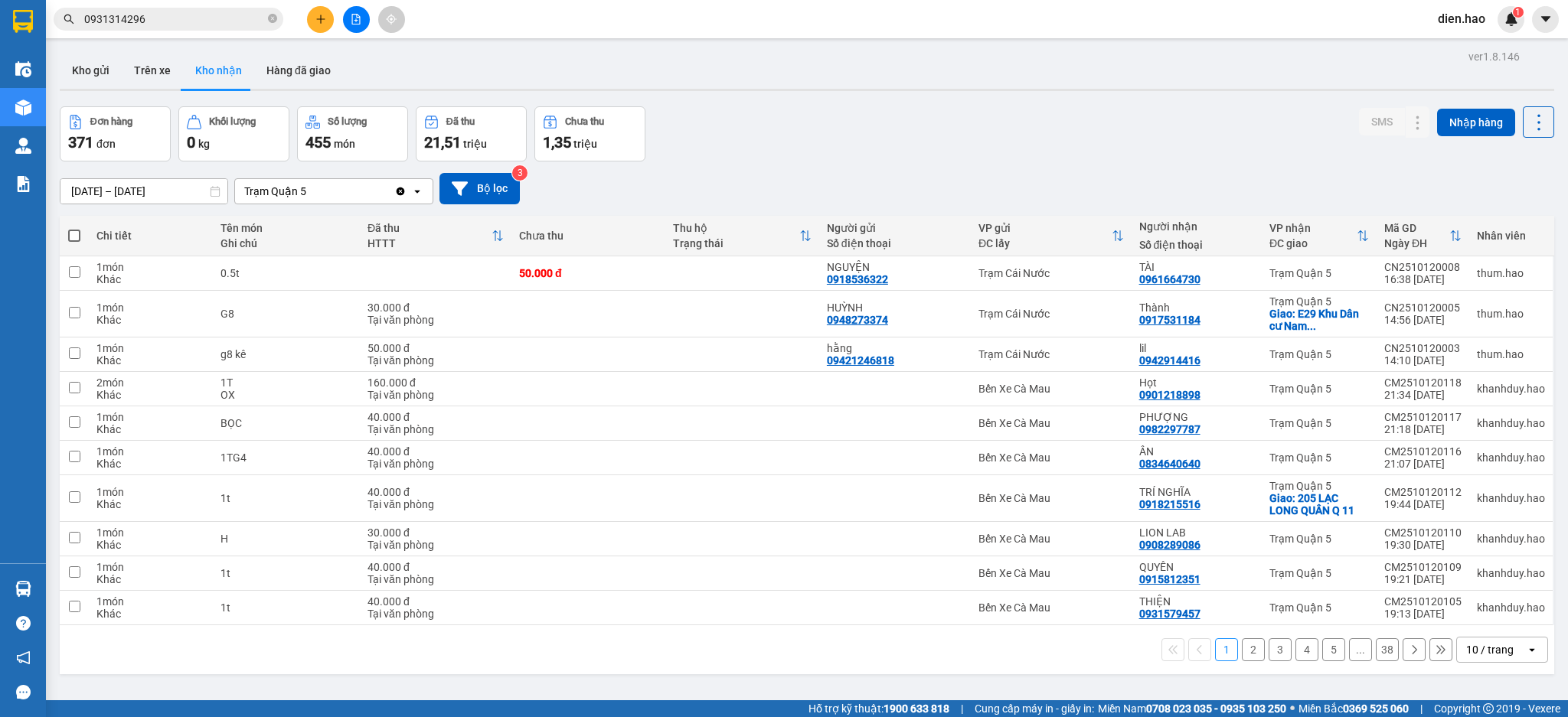
click at [1473, 648] on div "10 / trang" at bounding box center [1490, 650] width 47 height 16
click at [1490, 613] on span "100 / trang" at bounding box center [1479, 617] width 55 height 16
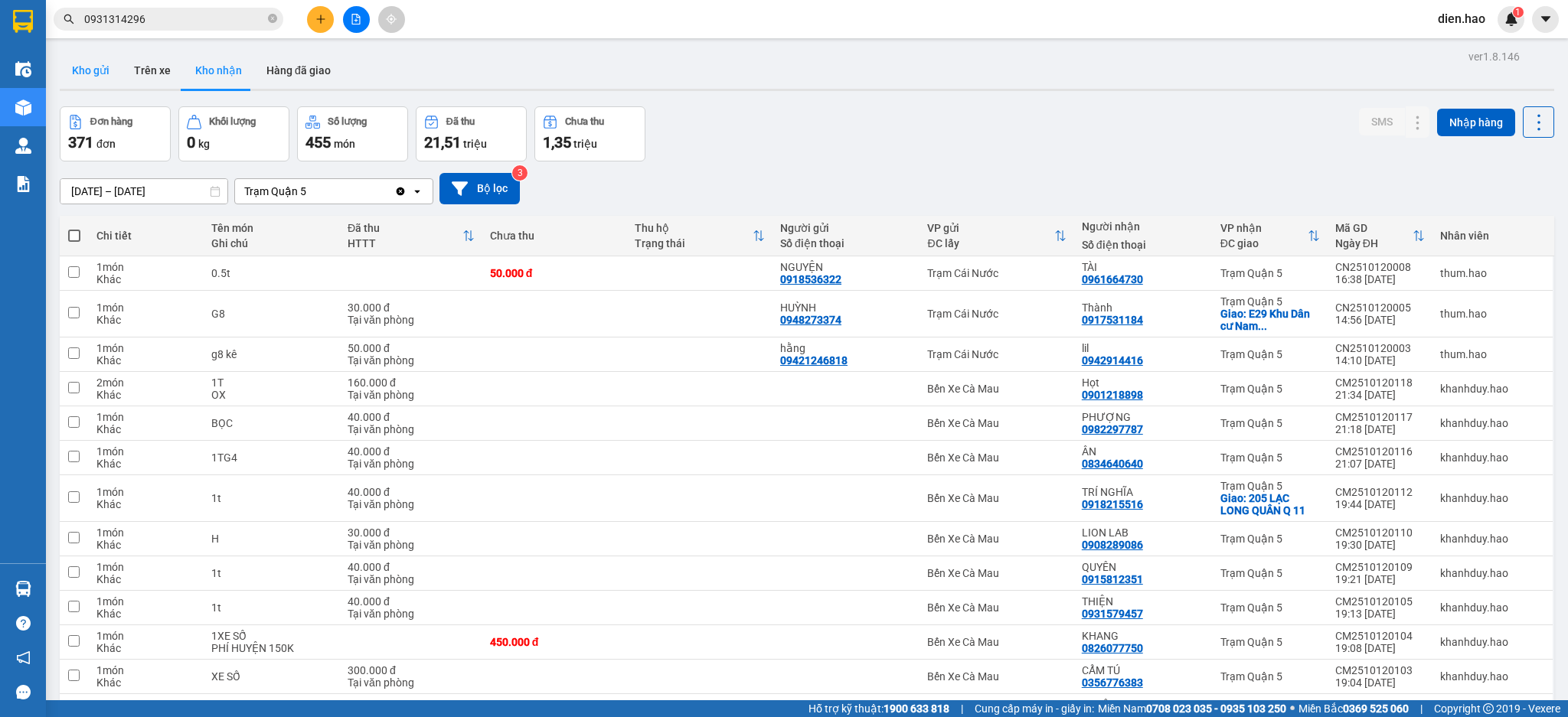
click at [87, 67] on button "Kho gửi" at bounding box center [91, 71] width 62 height 37
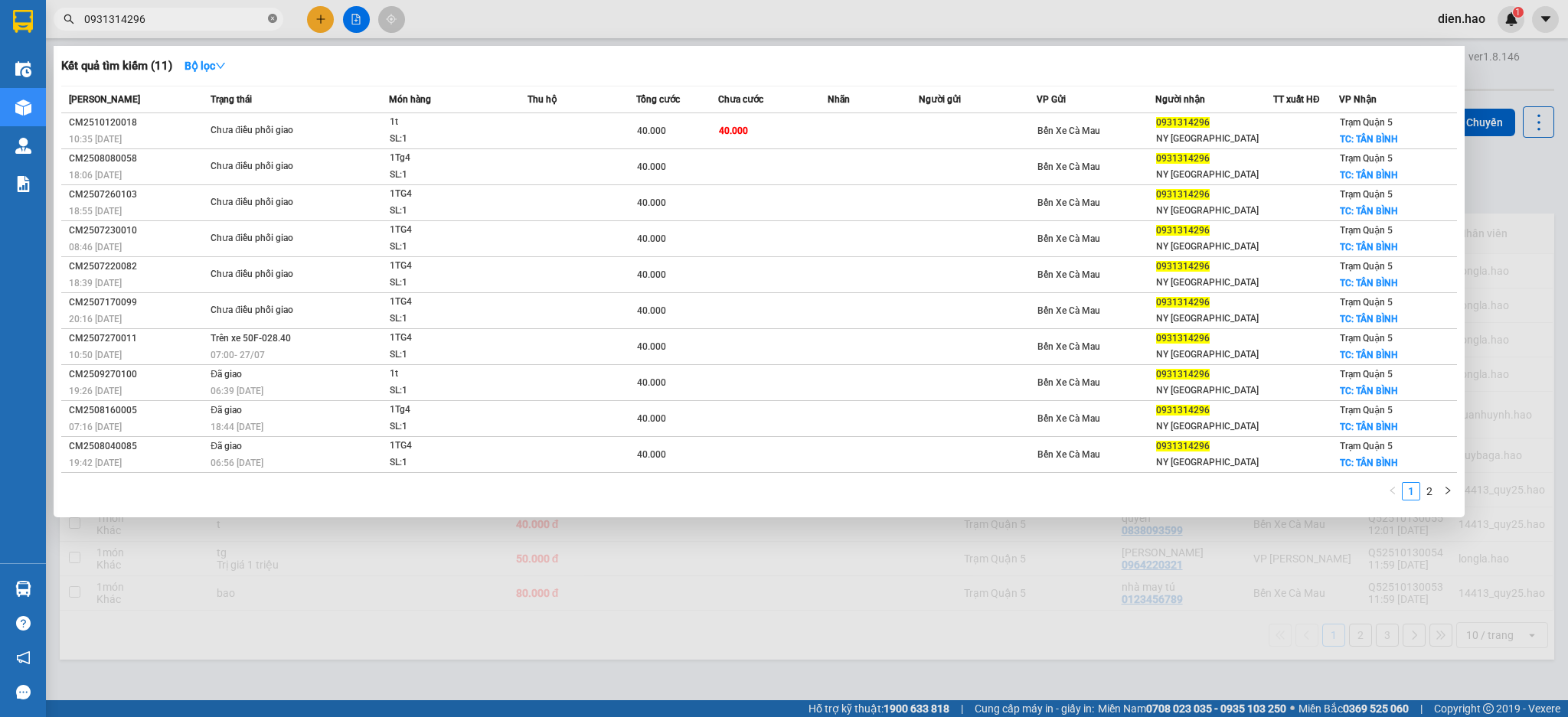
click at [271, 19] on icon "close-circle" at bounding box center [271, 17] width 9 height 9
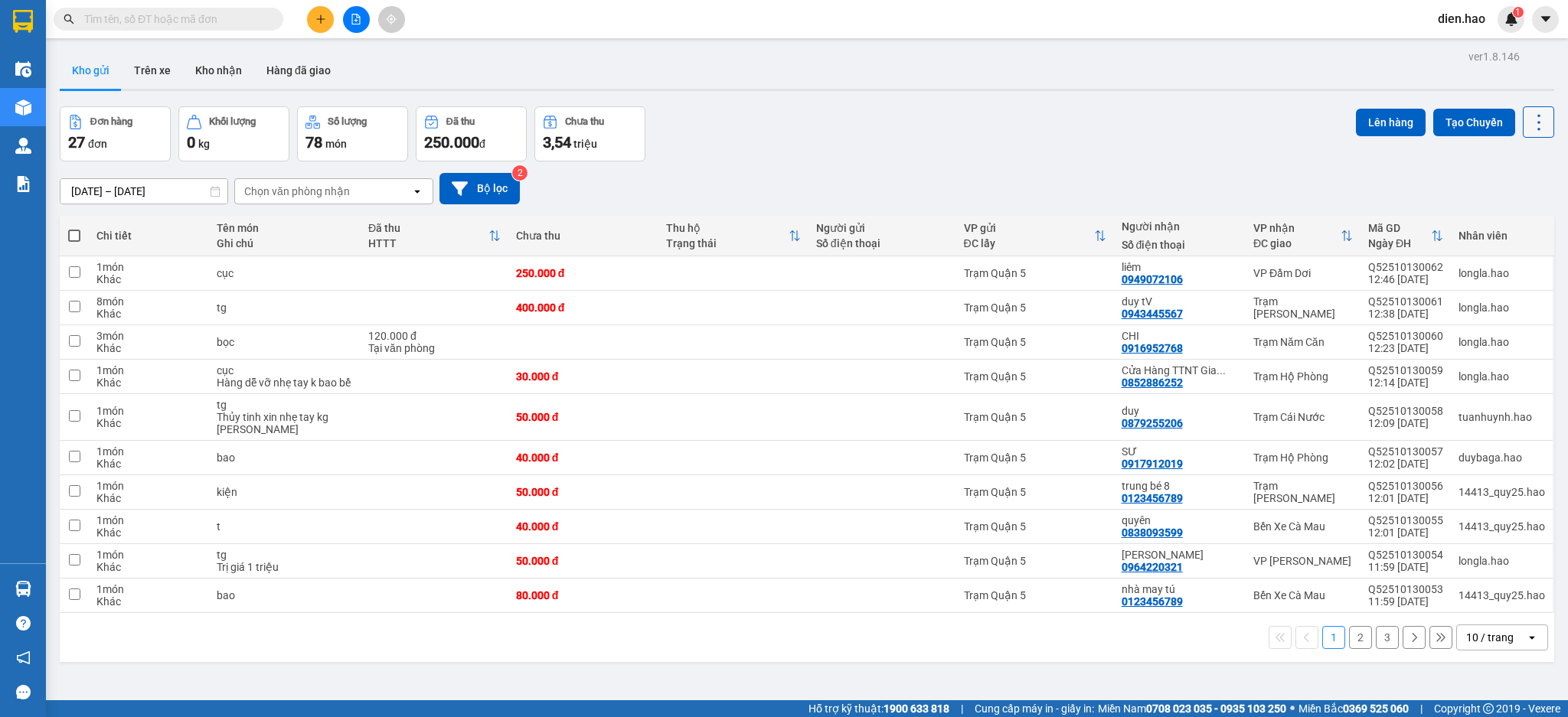
click at [1528, 122] on icon at bounding box center [1539, 122] width 21 height 21
click at [1508, 222] on span "Làm mới" at bounding box center [1501, 219] width 42 height 16
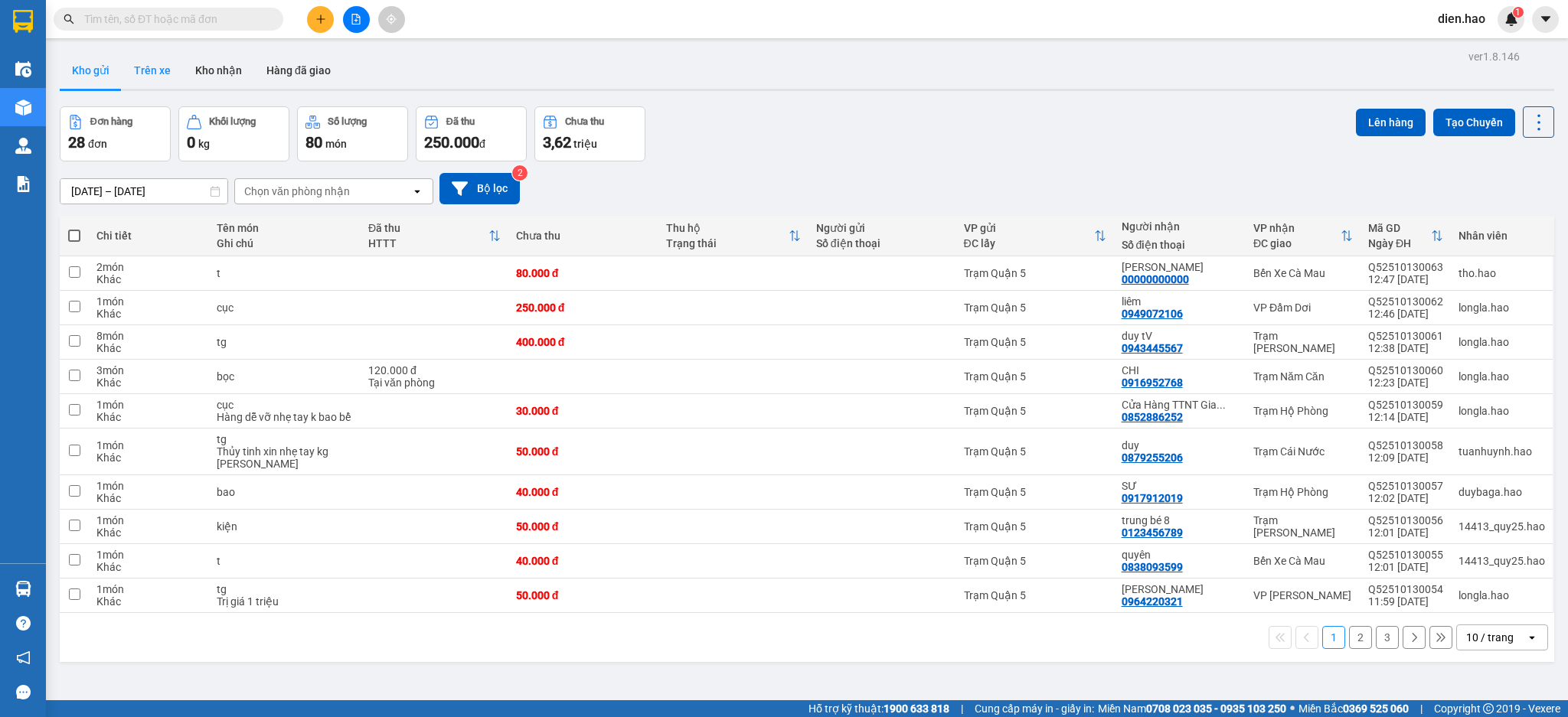
drag, startPoint x: 154, startPoint y: 58, endPoint x: 159, endPoint y: 68, distance: 11.2
click at [155, 59] on button "Trên xe" at bounding box center [152, 71] width 61 height 37
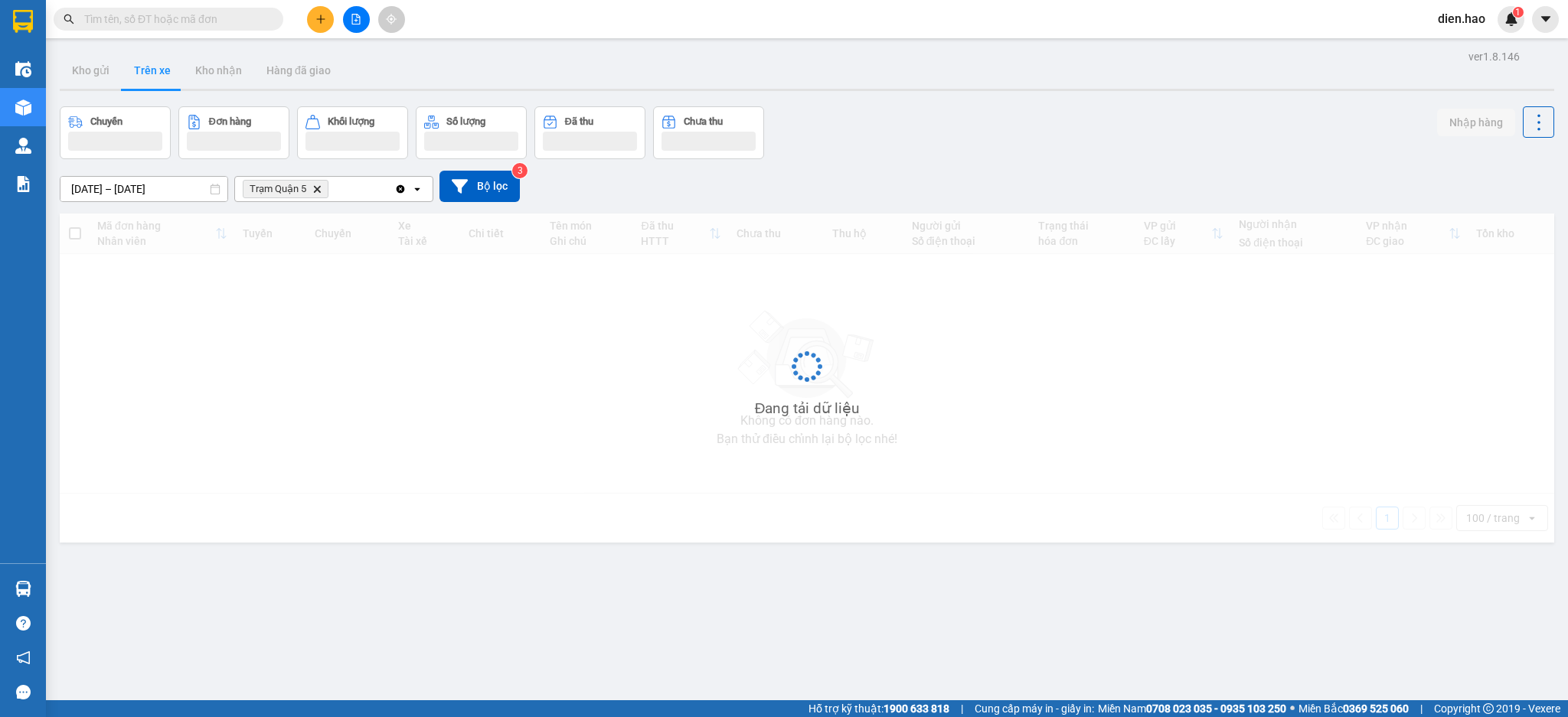
click at [319, 190] on icon "Trạm Quận 5, close by backspace" at bounding box center [317, 188] width 7 height 7
click at [319, 190] on div "Chọn văn phòng nhận" at bounding box center [297, 189] width 106 height 16
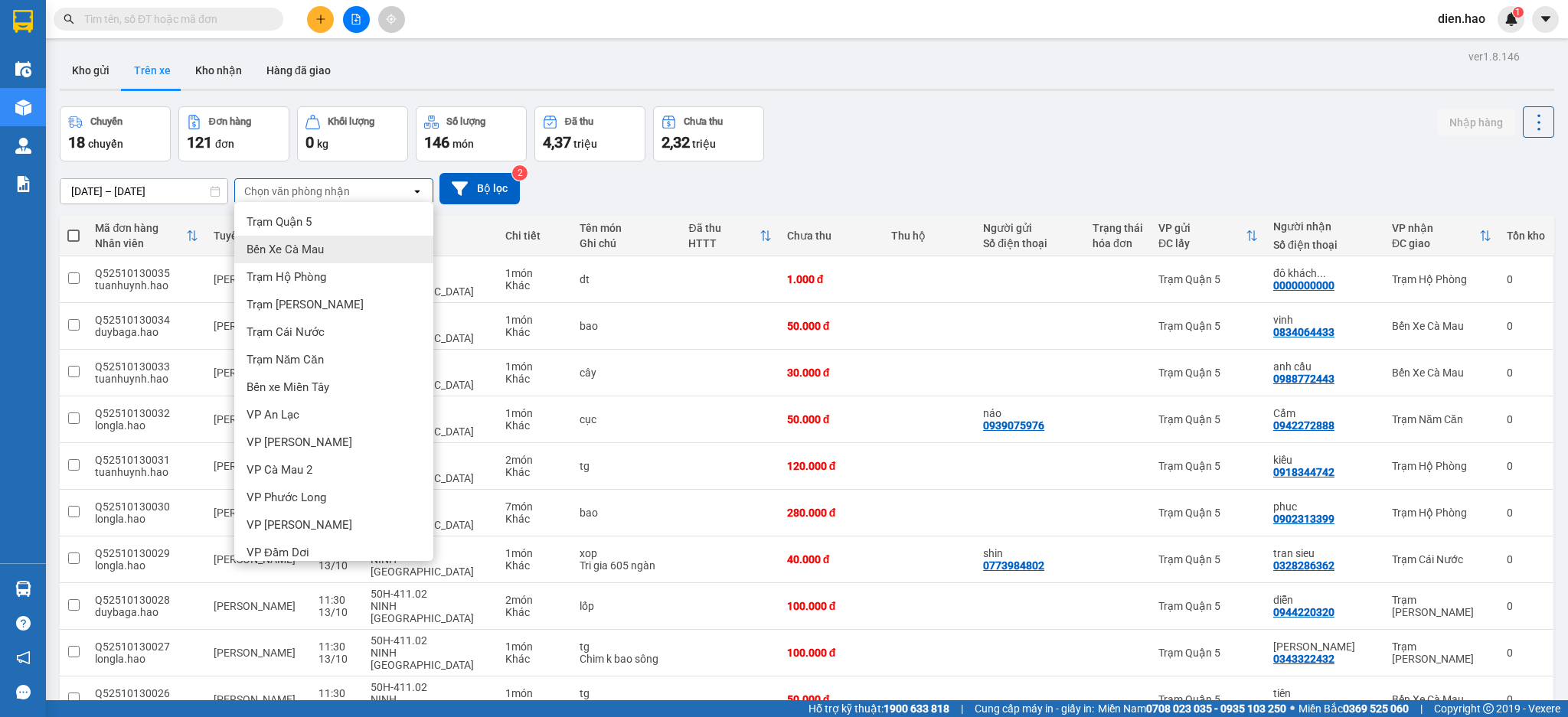
click at [99, 188] on input "[DATE] – [DATE]" at bounding box center [143, 191] width 167 height 24
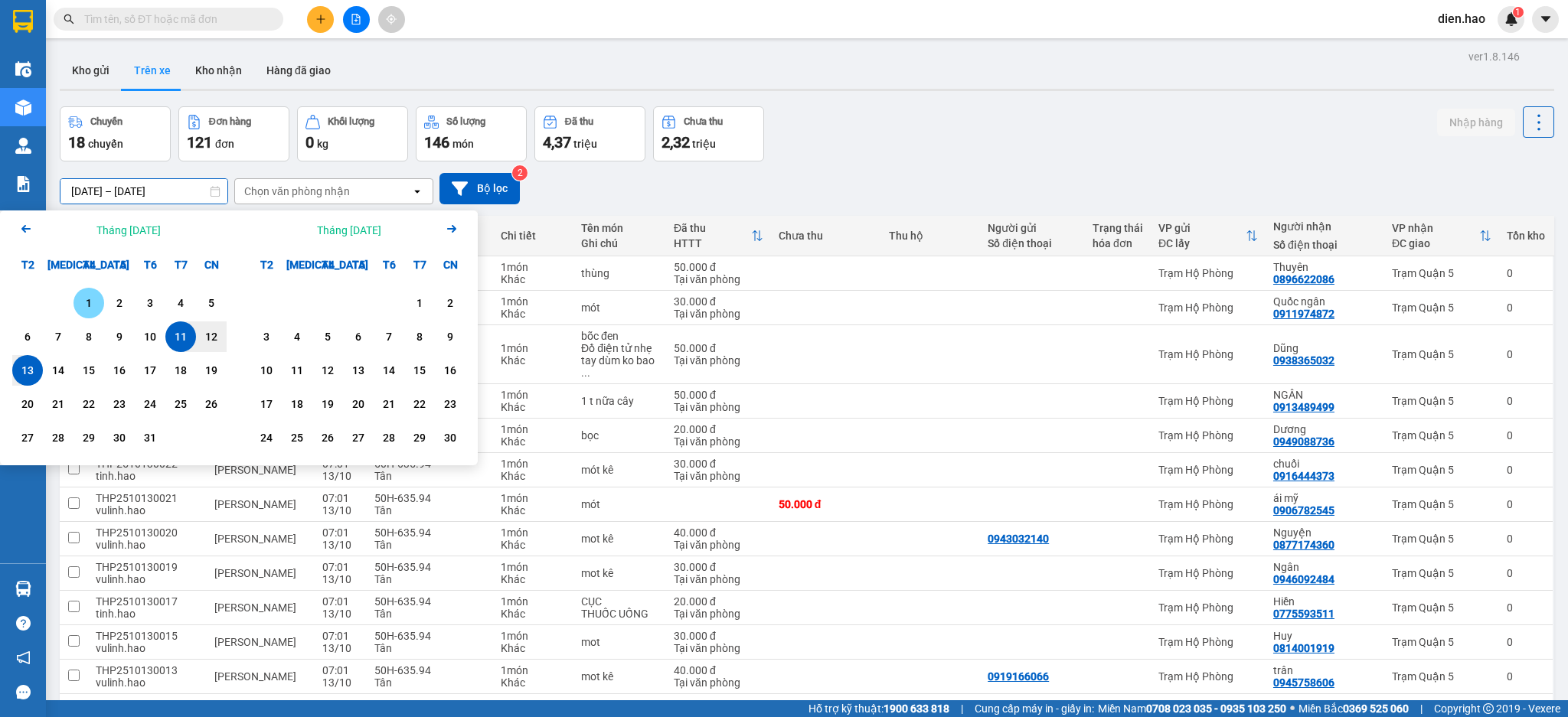
click at [90, 297] on div "1" at bounding box center [89, 302] width 21 height 18
click at [25, 361] on div "13" at bounding box center [28, 370] width 31 height 31
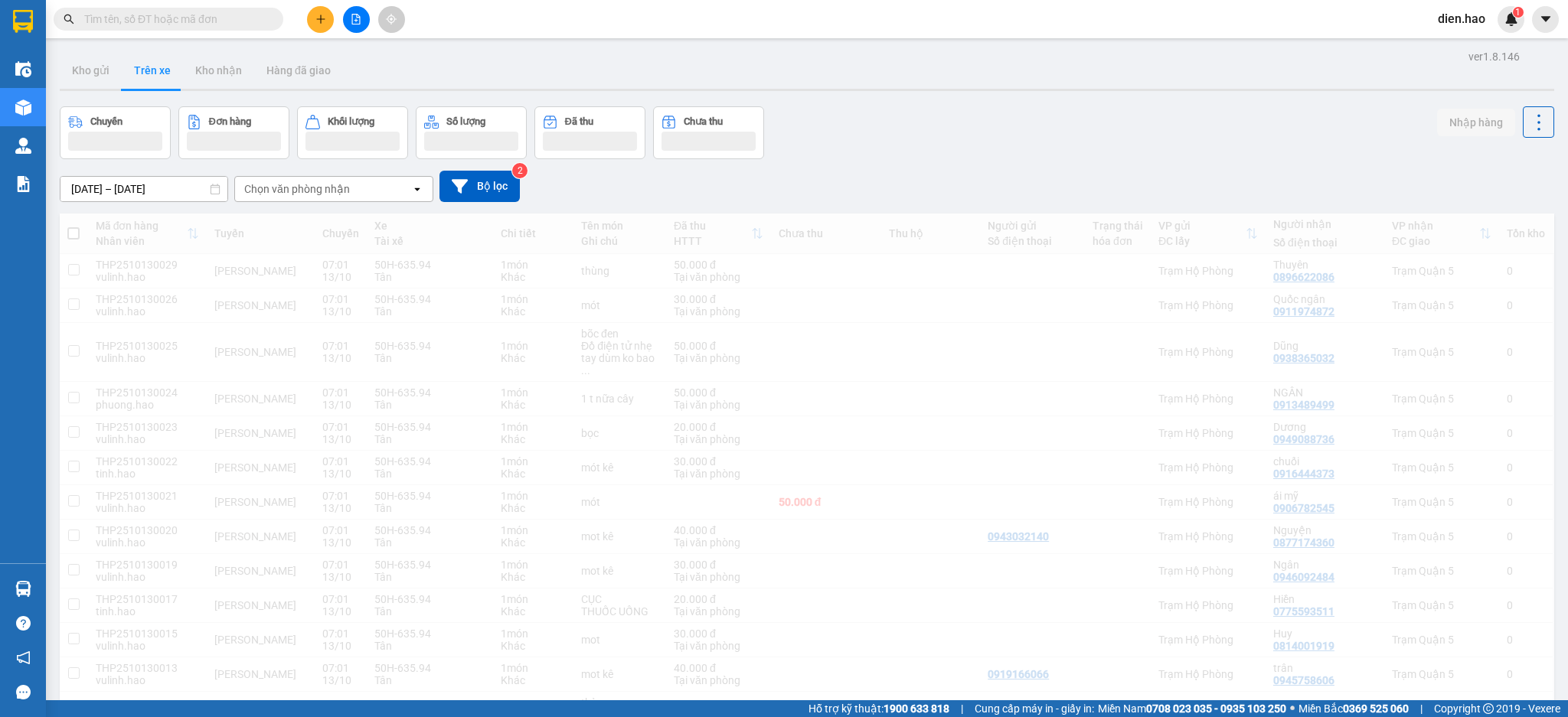
click at [294, 195] on div "Chọn văn phòng nhận" at bounding box center [297, 189] width 106 height 16
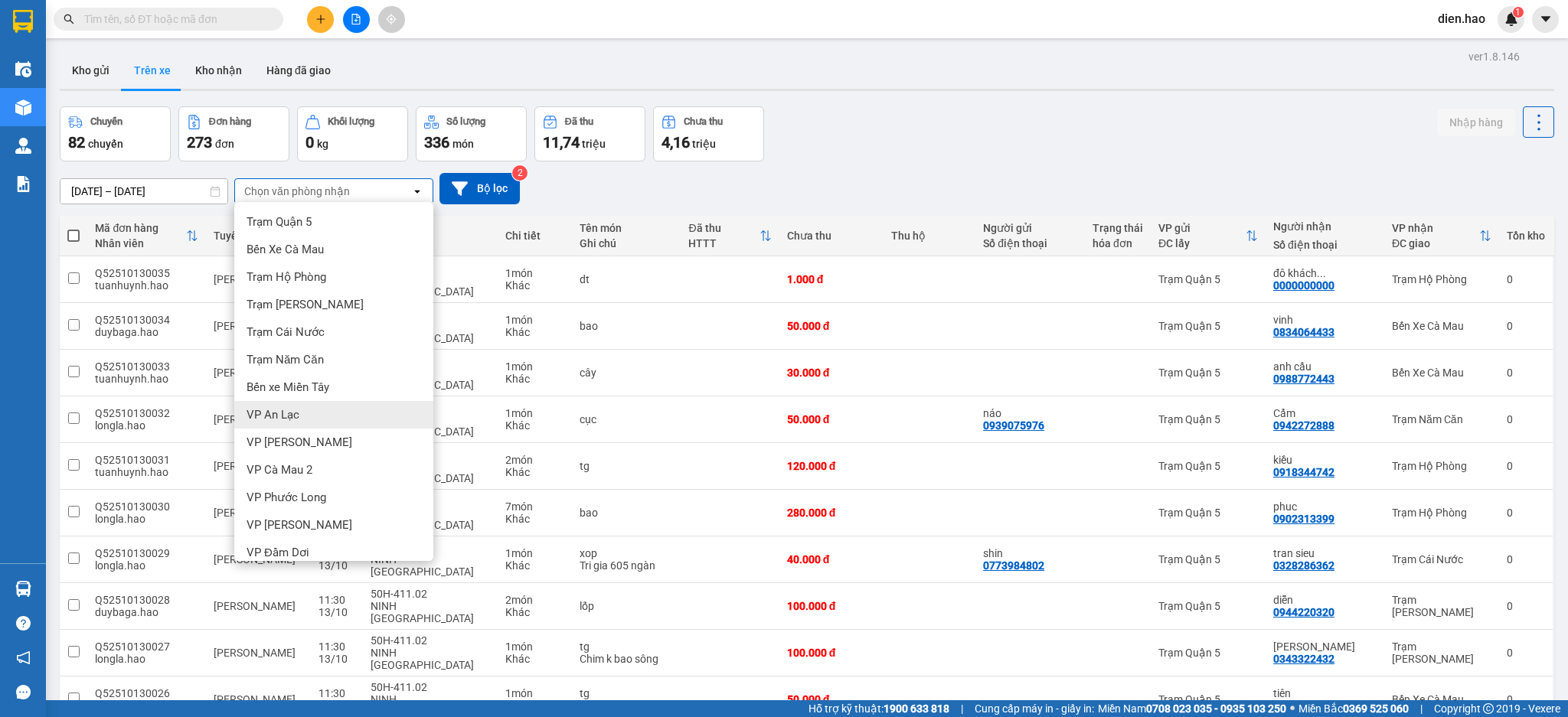
click at [335, 412] on div "VP An Lạc" at bounding box center [333, 415] width 199 height 27
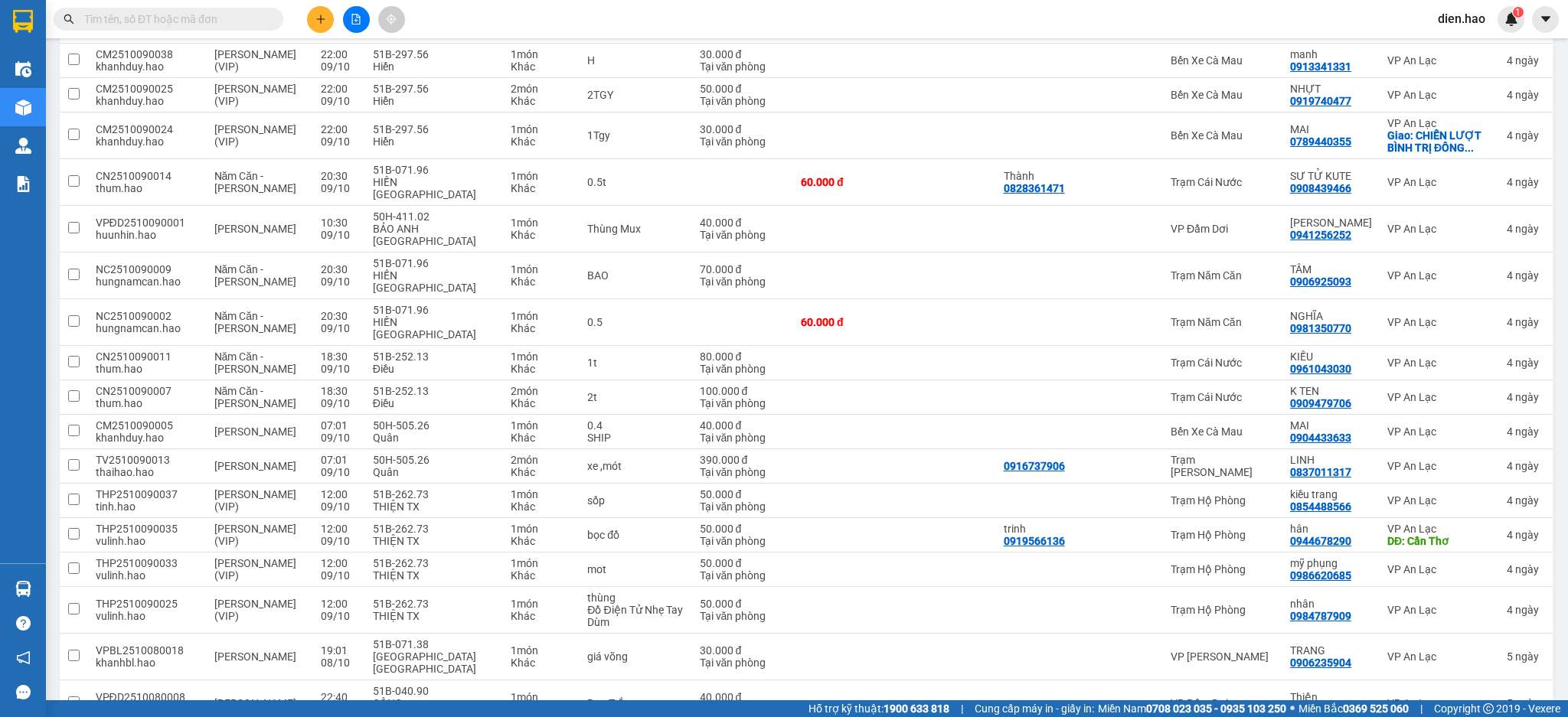
scroll to position [3191, 0]
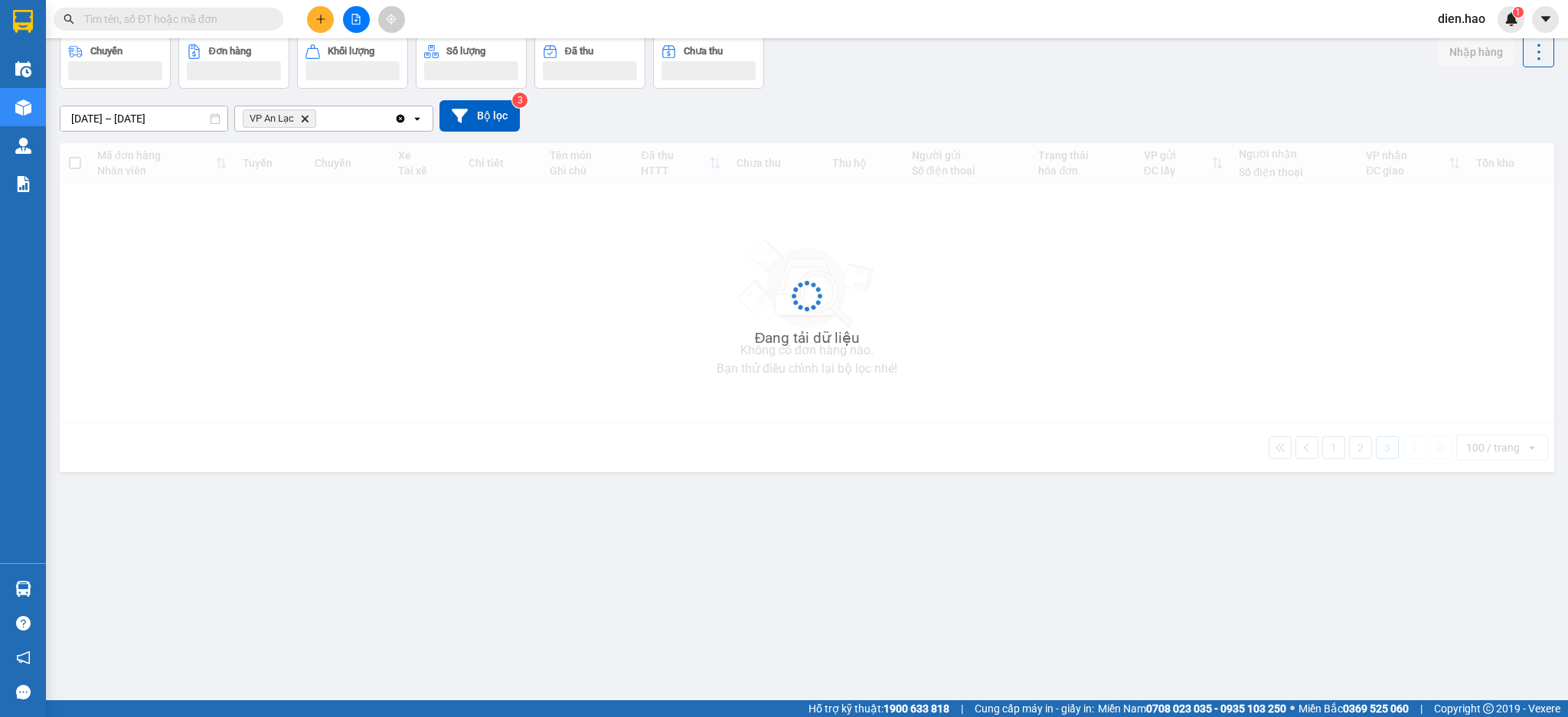
scroll to position [71, 0]
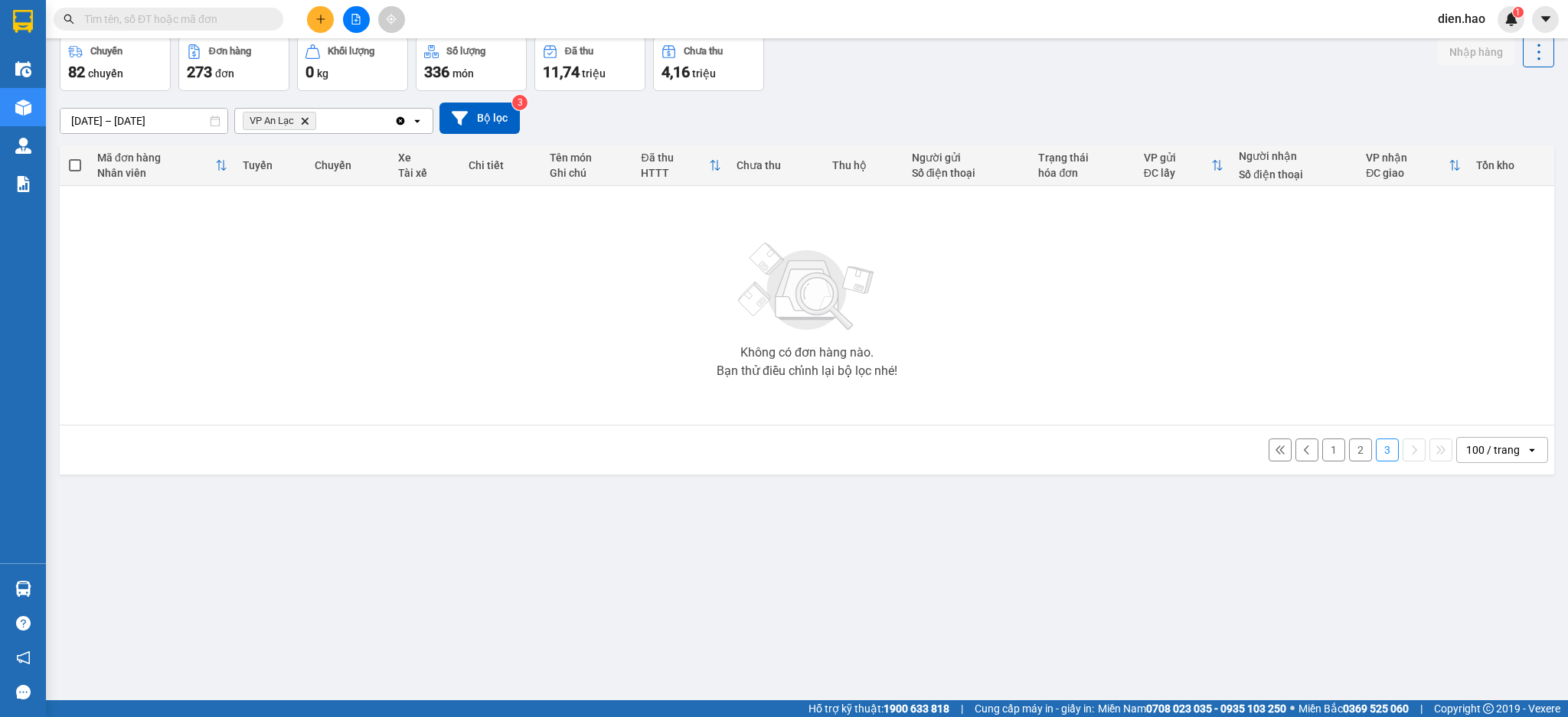
click at [1349, 453] on button "2" at bounding box center [1361, 451] width 23 height 23
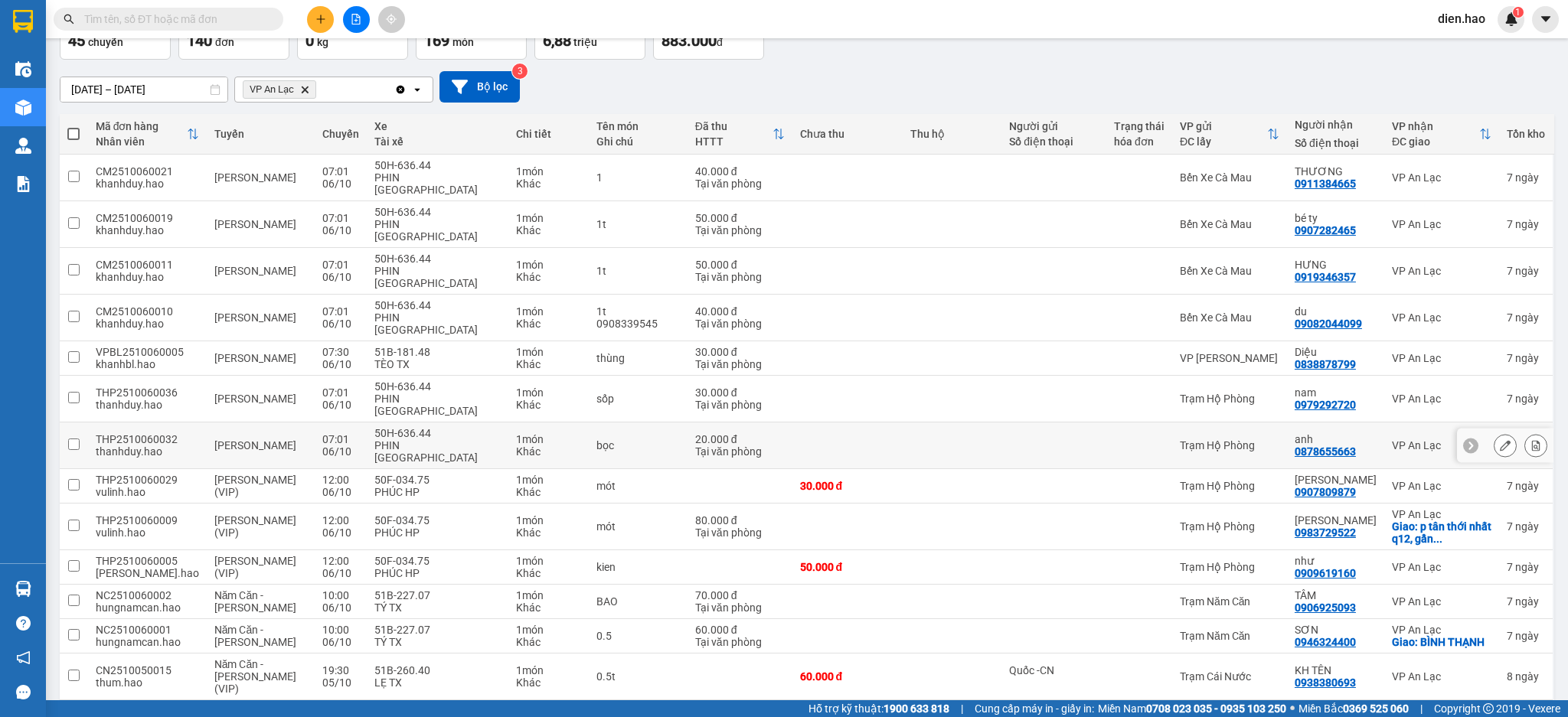
scroll to position [0, 0]
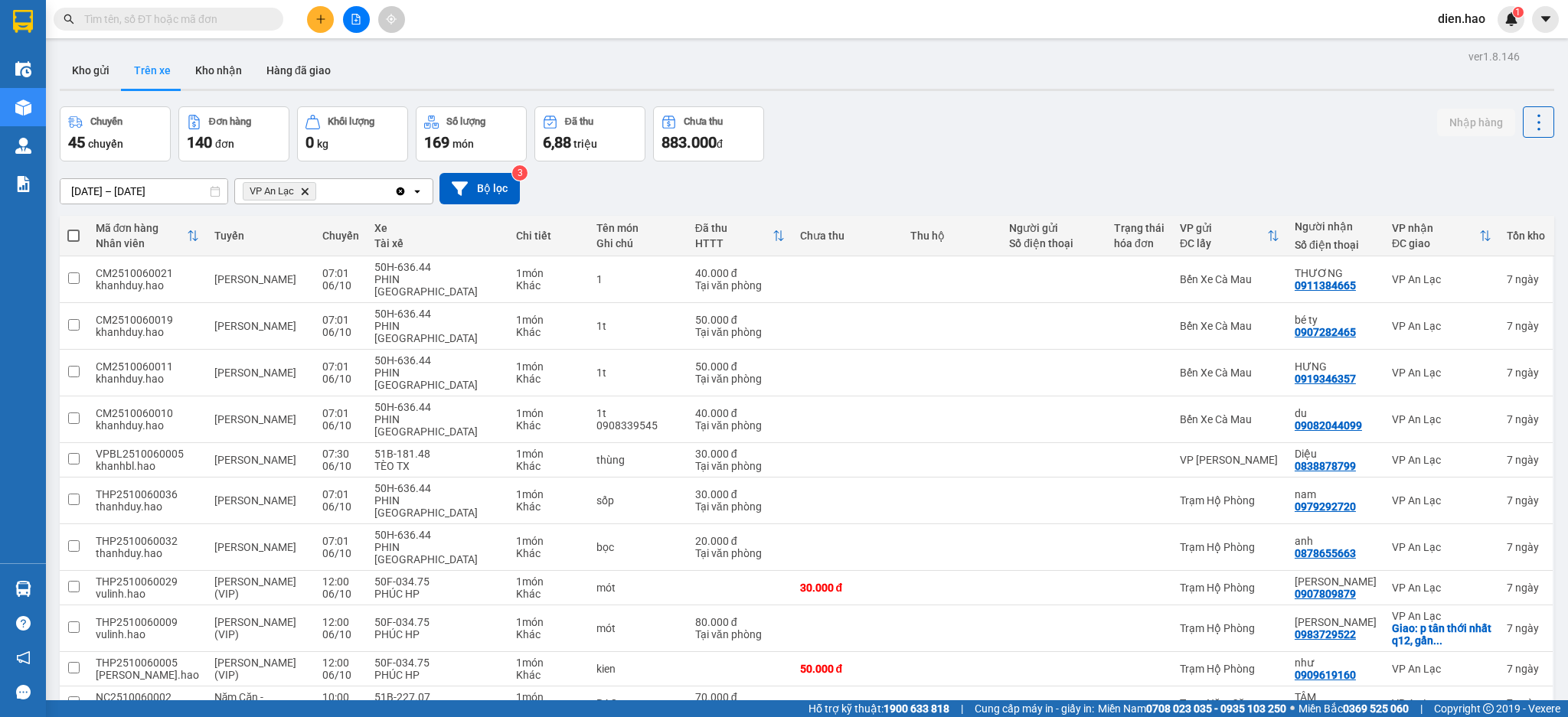
click at [166, 193] on input "[DATE] – [DATE]" at bounding box center [143, 191] width 167 height 24
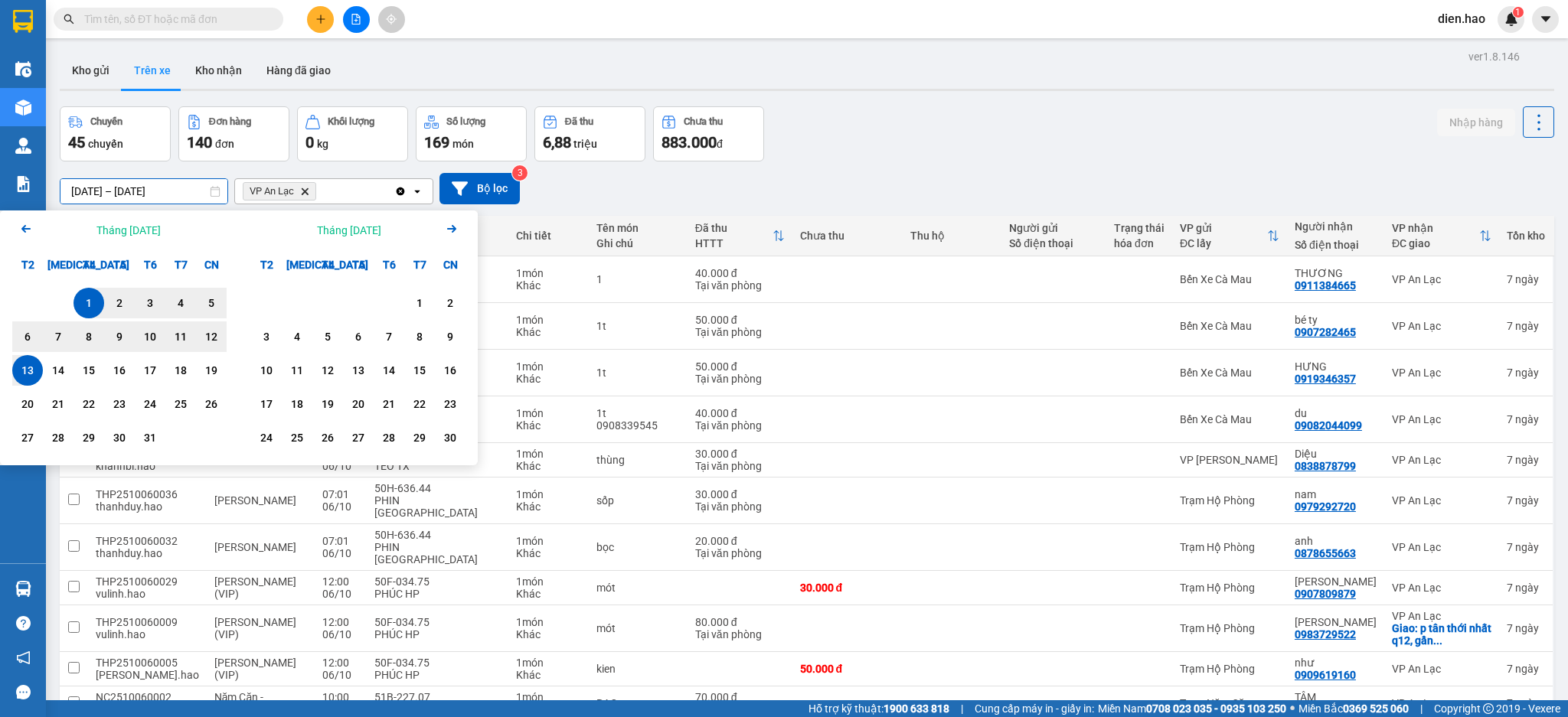
click at [84, 307] on div "1" at bounding box center [89, 302] width 21 height 18
click at [38, 372] on div "13" at bounding box center [27, 370] width 21 height 18
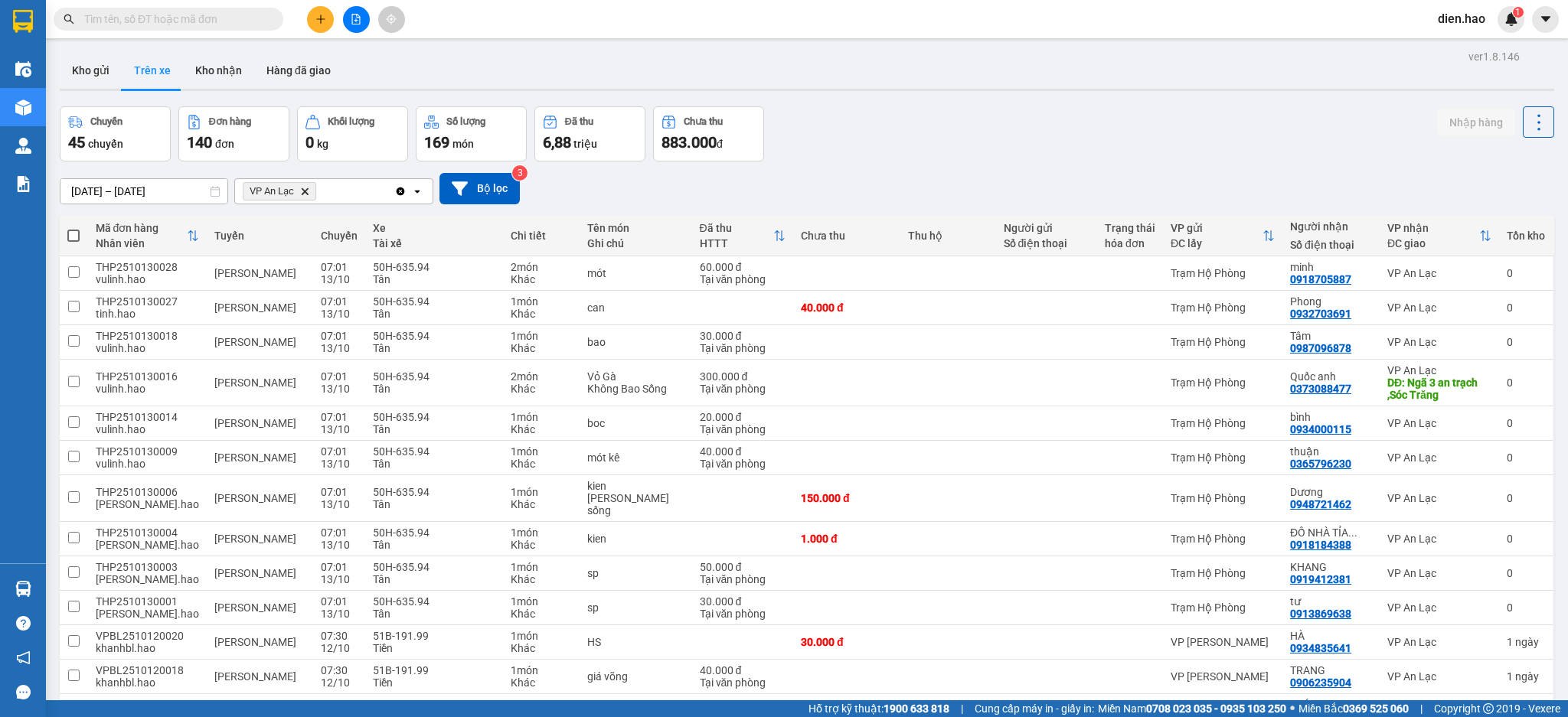
drag, startPoint x: 194, startPoint y: 69, endPoint x: 257, endPoint y: 122, distance: 82.3
click at [197, 70] on button "Kho nhận" at bounding box center [218, 71] width 71 height 37
type input "[DATE] – [DATE]"
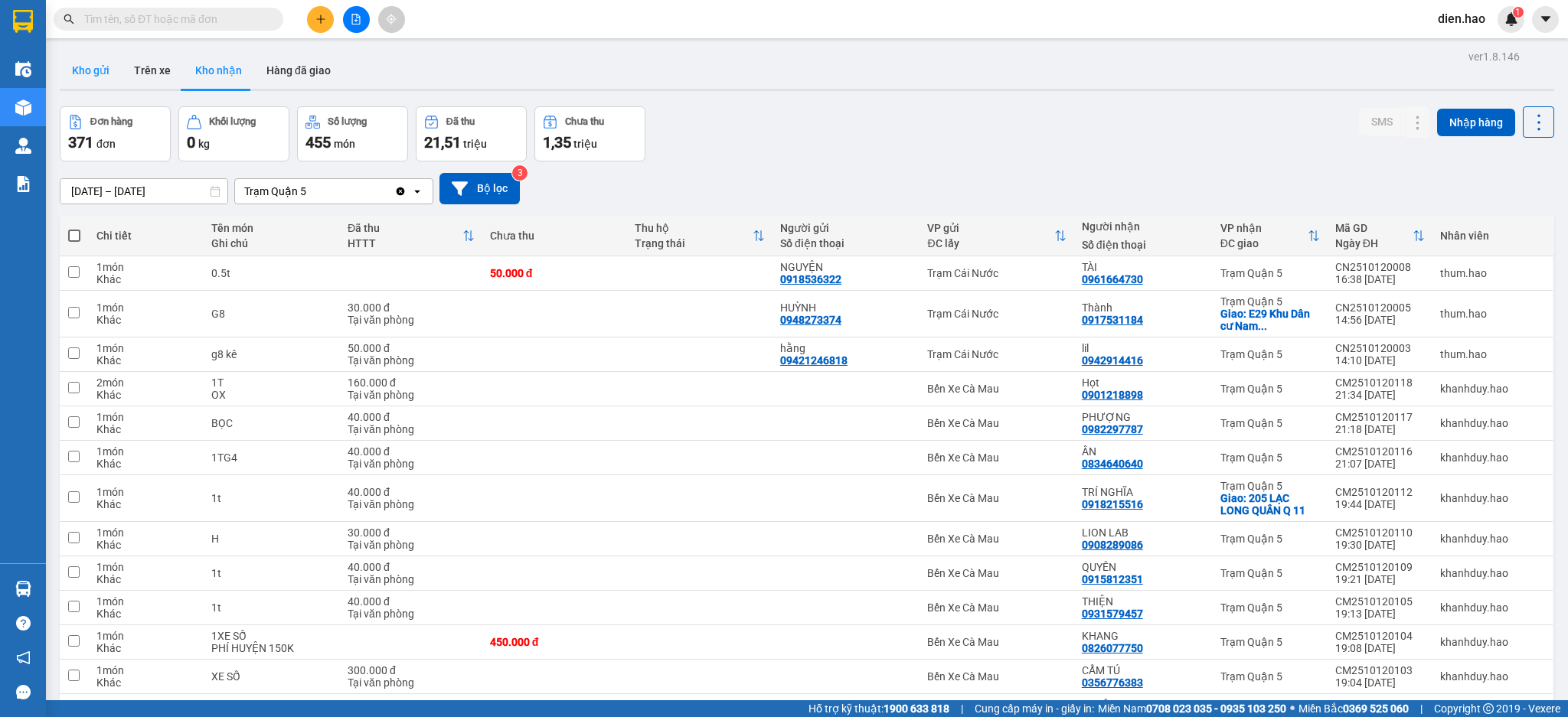
click at [78, 74] on button "Kho gửi" at bounding box center [91, 71] width 62 height 37
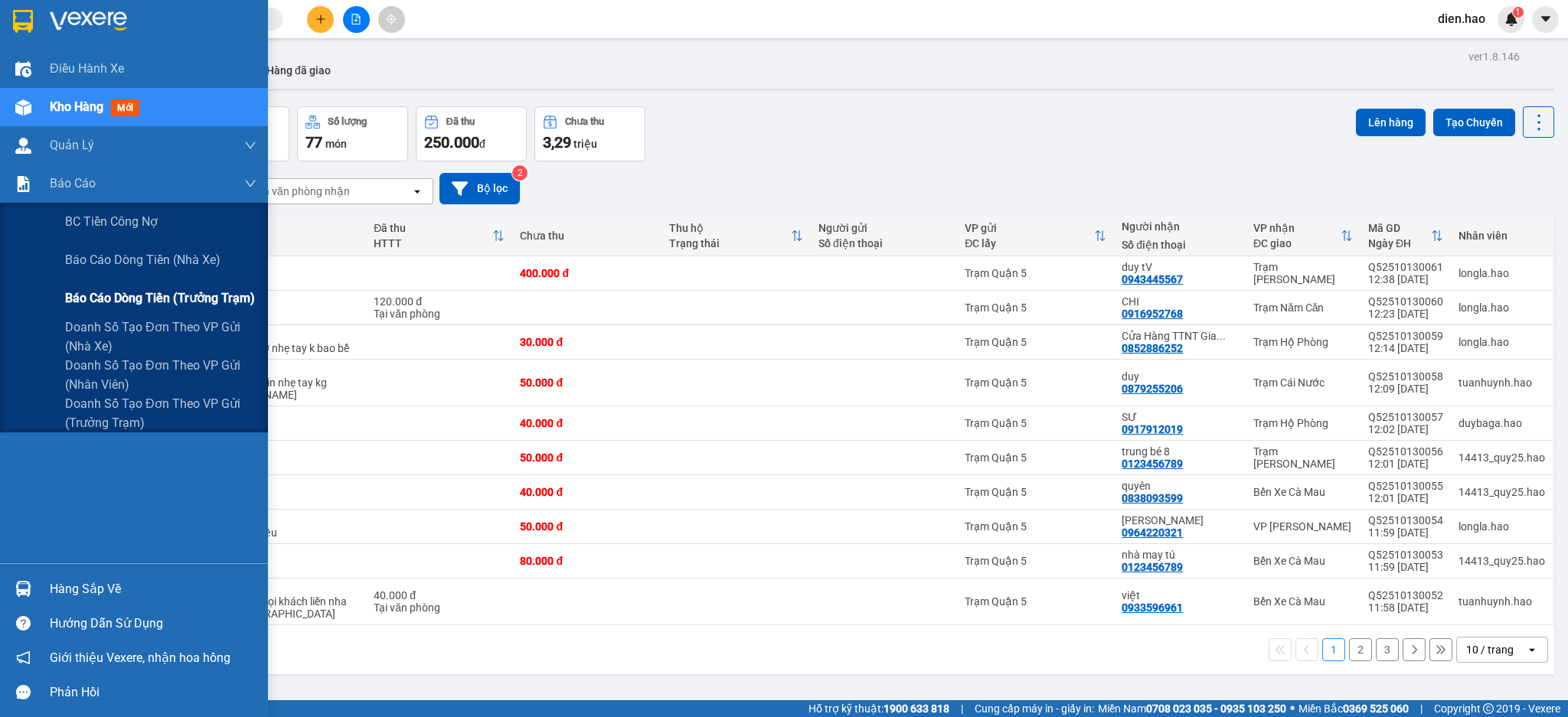
click at [138, 295] on span "Báo cáo dòng tiền (trưởng trạm)" at bounding box center [160, 298] width 190 height 19
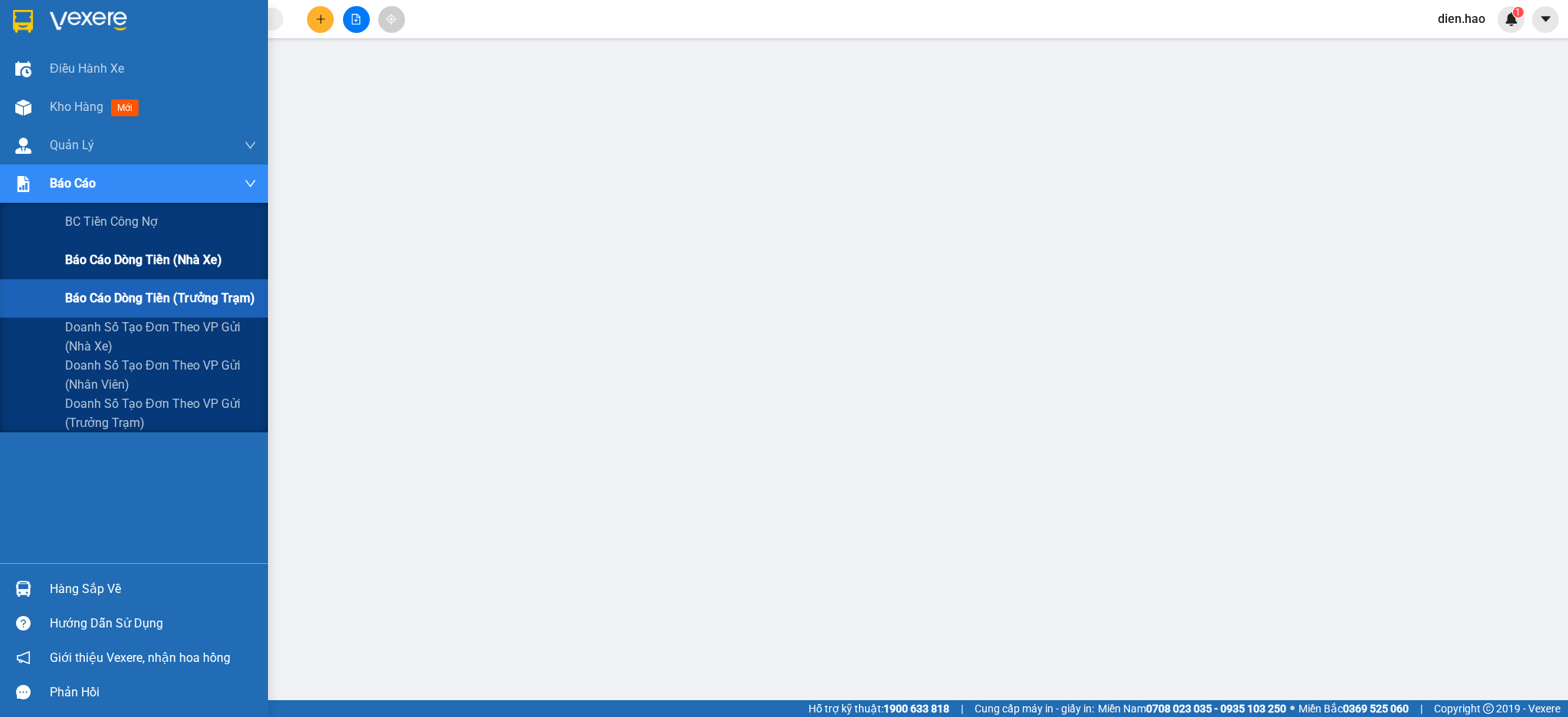
click at [174, 262] on span "Báo cáo dòng tiền (nhà xe)" at bounding box center [143, 260] width 157 height 19
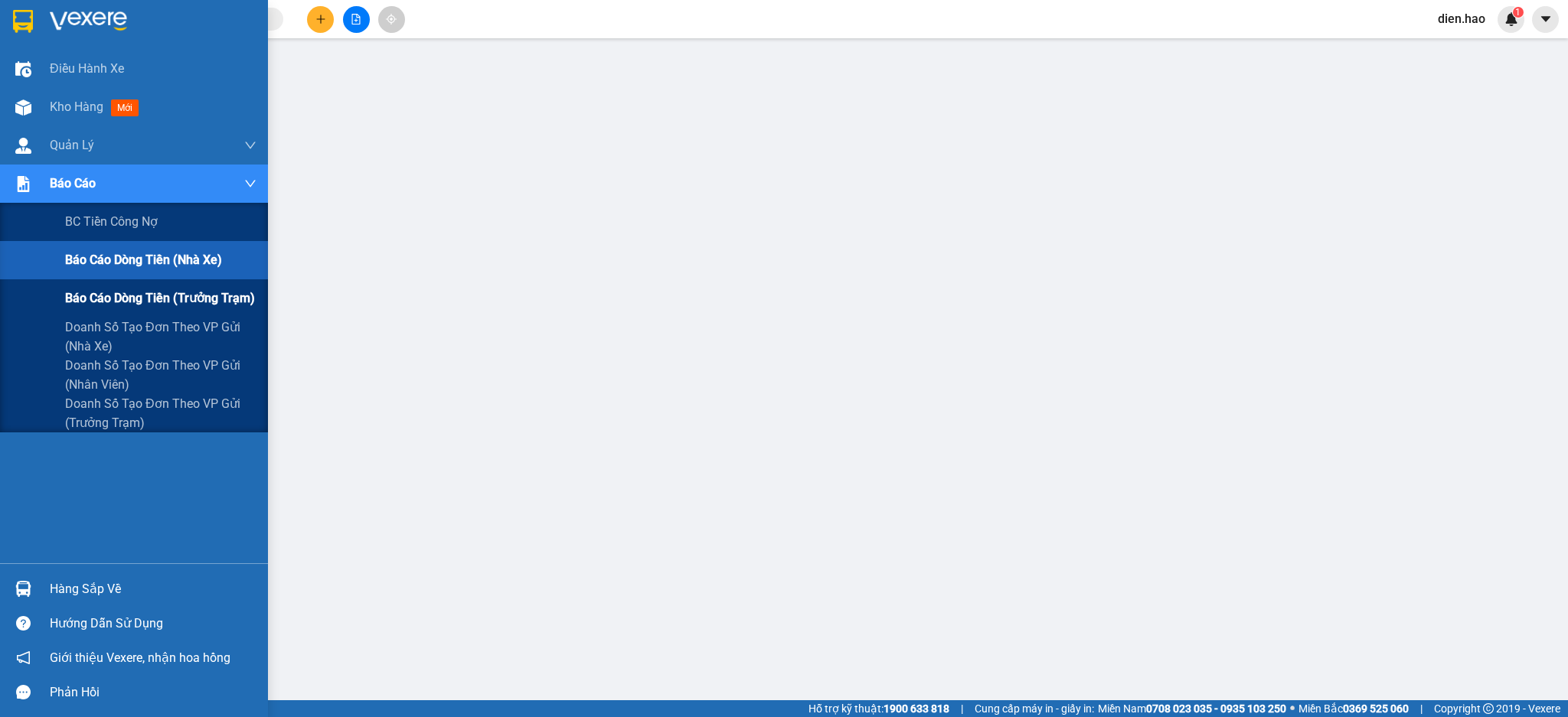
drag, startPoint x: 162, startPoint y: 291, endPoint x: 231, endPoint y: 295, distance: 69.1
click at [164, 292] on span "Báo cáo dòng tiền (trưởng trạm)" at bounding box center [160, 298] width 190 height 19
